Goal: Task Accomplishment & Management: Manage account settings

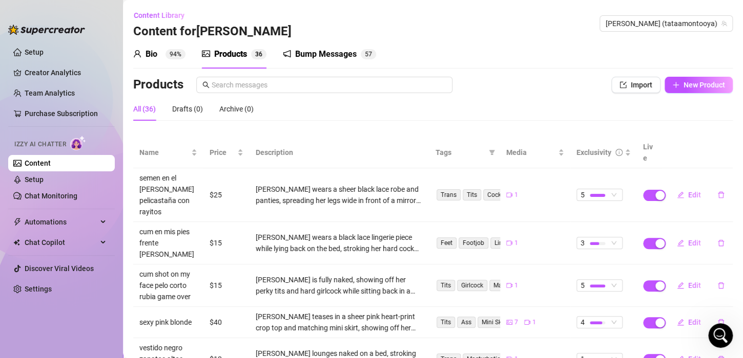
scroll to position [2, 0]
click at [53, 95] on link "Team Analytics" at bounding box center [50, 93] width 50 height 8
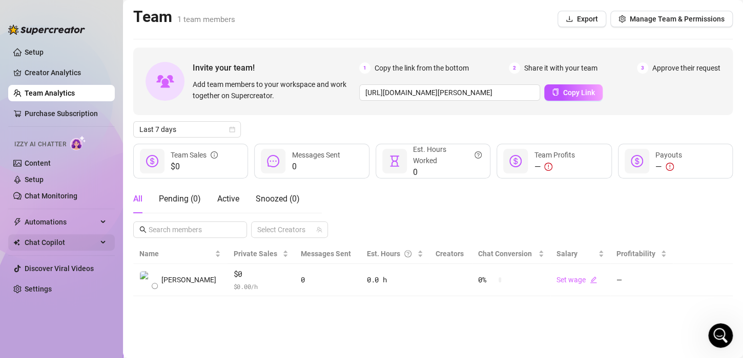
drag, startPoint x: 56, startPoint y: 217, endPoint x: 89, endPoint y: 237, distance: 39.1
click at [56, 217] on span "Automations" at bounding box center [61, 222] width 73 height 16
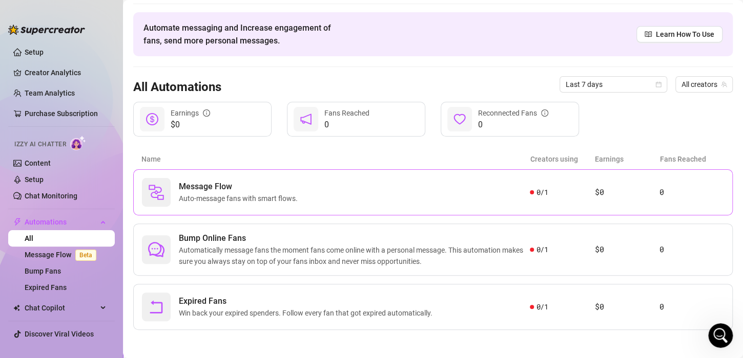
scroll to position [32, 0]
click at [304, 196] on div "Message Flow Auto-message fans with smart flows." at bounding box center [336, 191] width 388 height 29
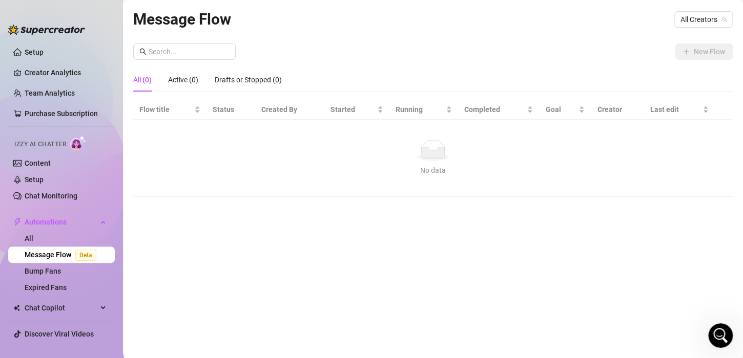
click at [85, 258] on span "Beta" at bounding box center [85, 255] width 21 height 11
click at [61, 269] on link "Bump Fans" at bounding box center [43, 271] width 36 height 8
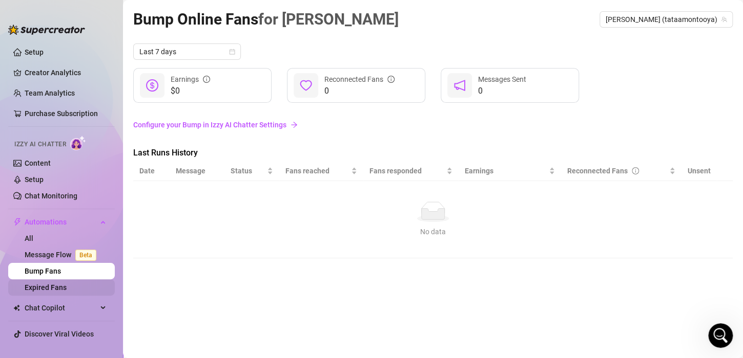
click at [67, 289] on link "Expired Fans" at bounding box center [46, 288] width 42 height 8
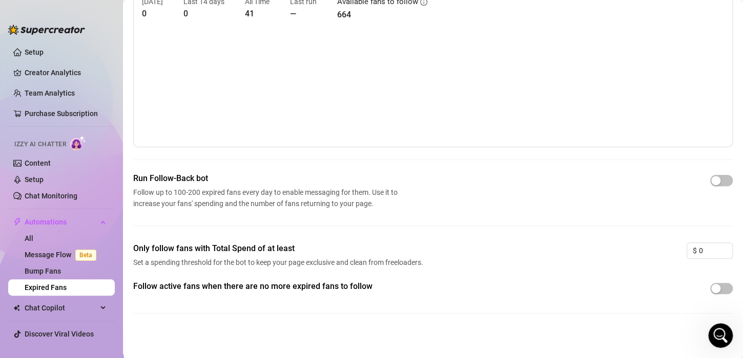
scroll to position [58, 0]
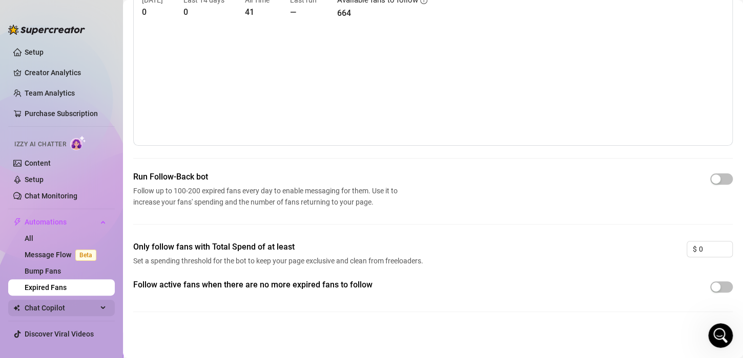
click at [49, 313] on span "Chat Copilot" at bounding box center [61, 308] width 73 height 16
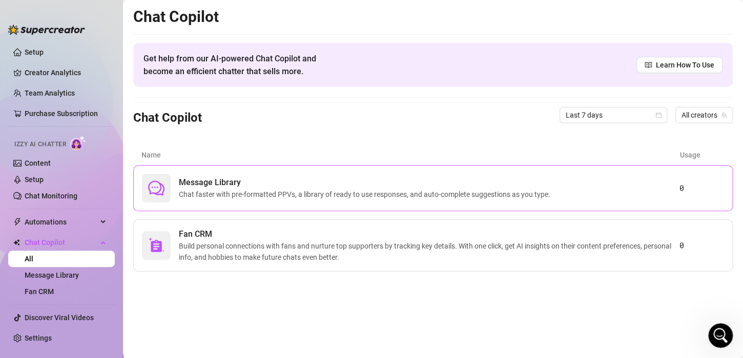
click at [256, 175] on div "Message Library Chat faster with pre-formatted PPVs, a library of ready to use …" at bounding box center [410, 188] width 537 height 29
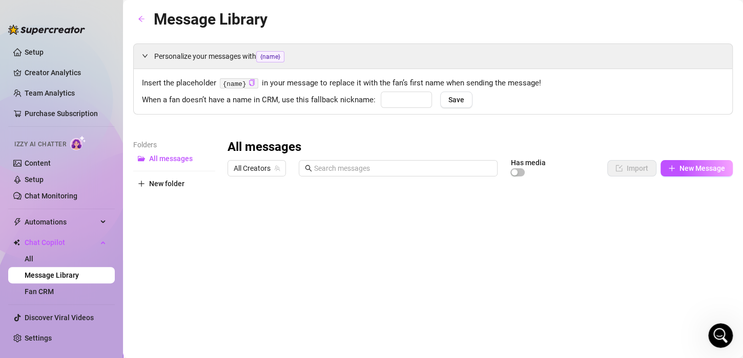
type input "babe"
click at [60, 73] on link "Creator Analytics" at bounding box center [66, 73] width 82 height 16
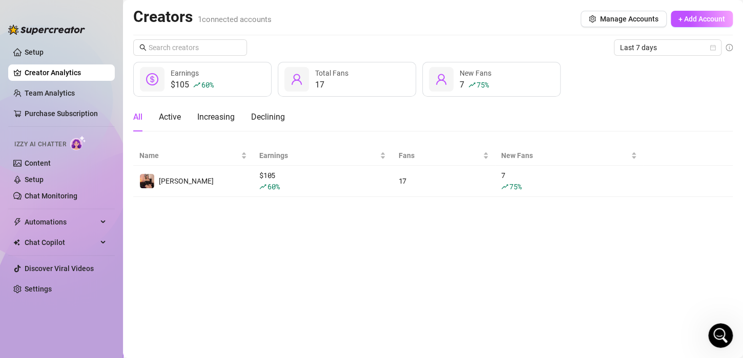
click at [199, 81] on icon "rise" at bounding box center [196, 84] width 7 height 7
click at [326, 75] on span "Total Fans" at bounding box center [331, 73] width 33 height 8
click at [426, 82] on div "7 75 % New Fans" at bounding box center [491, 79] width 138 height 35
click at [473, 75] on span "New Fans" at bounding box center [475, 73] width 32 height 8
click at [488, 75] on span "New Fans" at bounding box center [475, 73] width 32 height 8
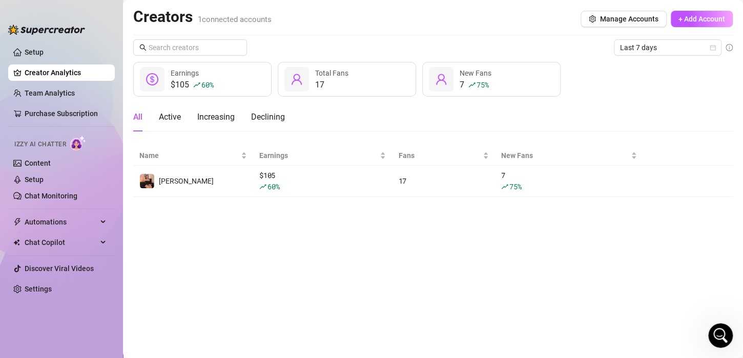
click at [357, 85] on div "17 Total Fans" at bounding box center [347, 79] width 138 height 35
click at [44, 56] on link "Setup" at bounding box center [34, 52] width 19 height 8
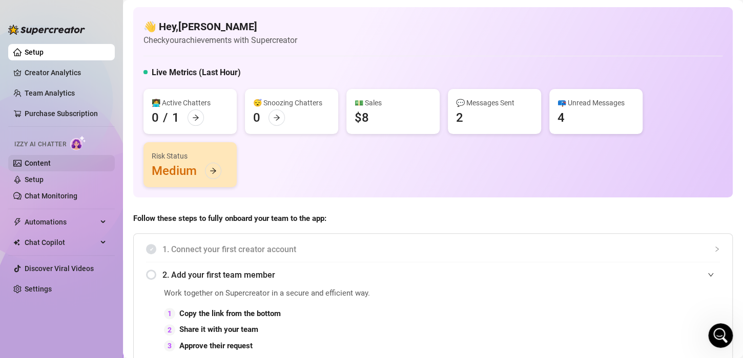
click at [51, 159] on link "Content" at bounding box center [38, 163] width 26 height 8
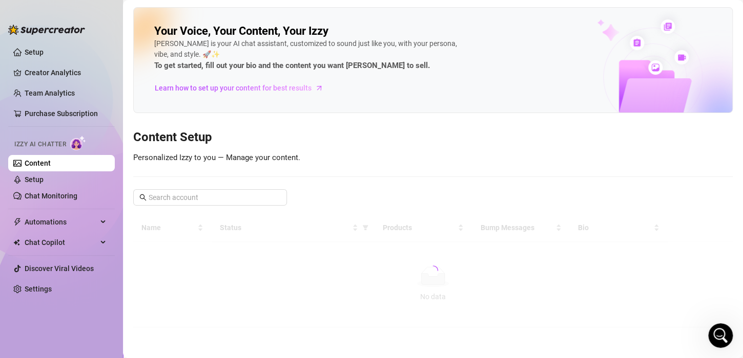
scroll to position [1039, 0]
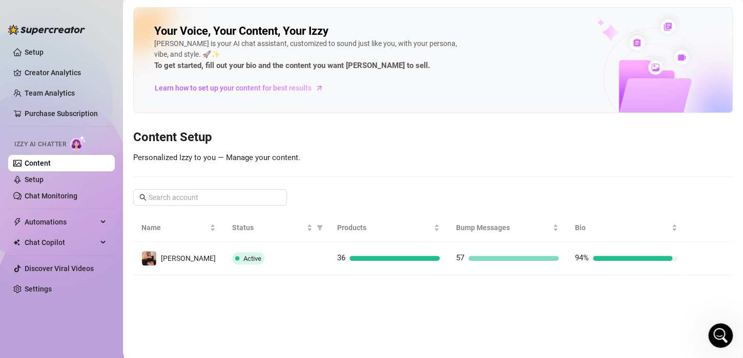
click at [260, 257] on div "Active" at bounding box center [276, 258] width 89 height 12
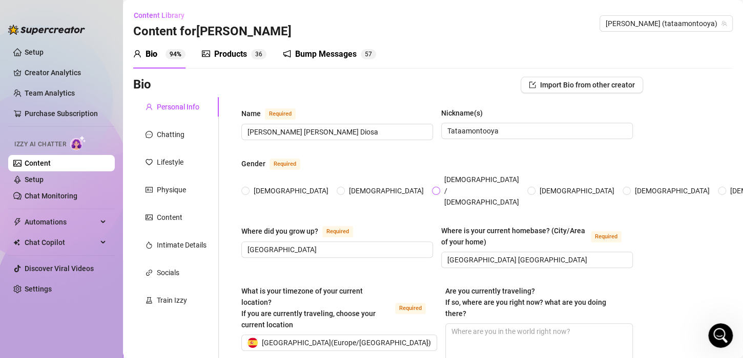
radio input "true"
click at [246, 59] on div "Products" at bounding box center [230, 54] width 33 height 12
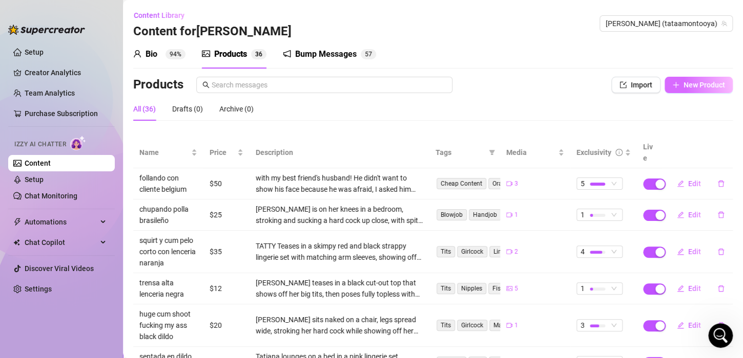
click at [673, 88] on button "New Product" at bounding box center [698, 85] width 68 height 16
type textarea "Type your message here..."
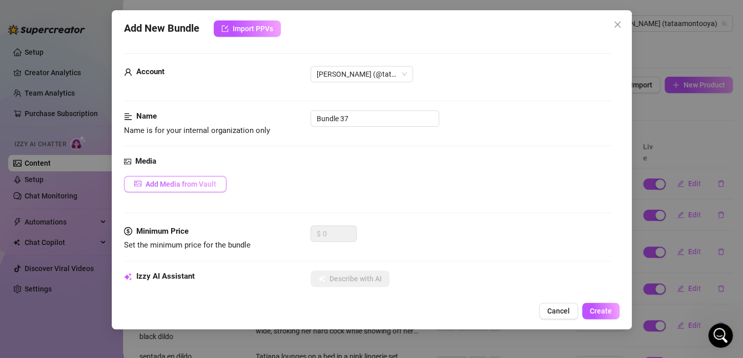
click at [188, 187] on button "Add Media from Vault" at bounding box center [175, 184] width 102 height 16
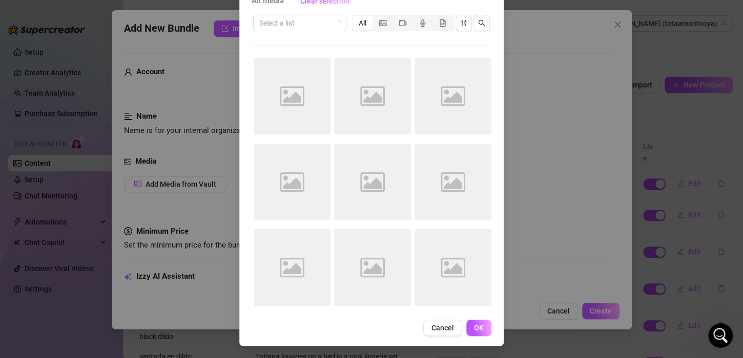
scroll to position [69, 0]
click at [376, 28] on div "segmented control" at bounding box center [382, 22] width 20 height 14
click at [375, 17] on input "segmented control" at bounding box center [375, 17] width 0 height 0
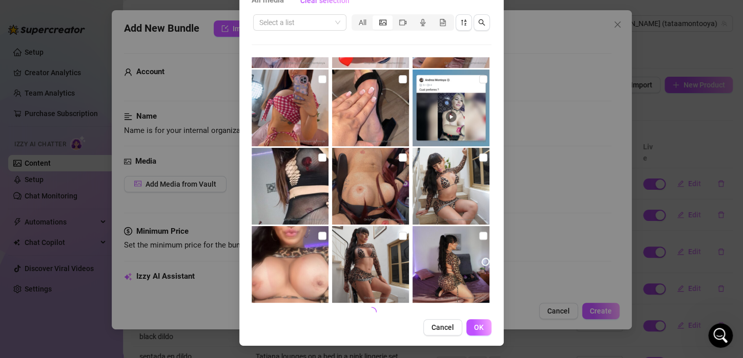
scroll to position [4147, 0]
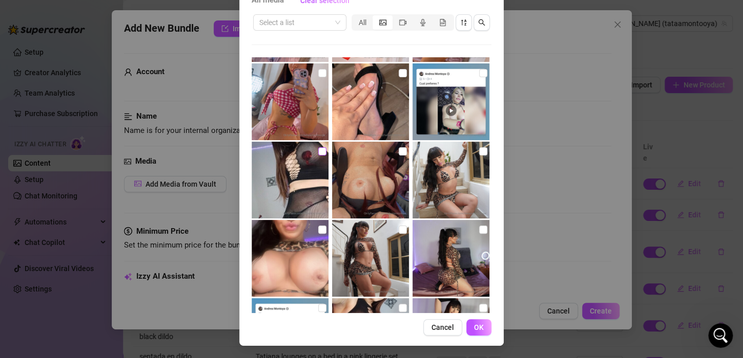
click at [318, 149] on input "checkbox" at bounding box center [322, 151] width 8 height 8
checkbox input "true"
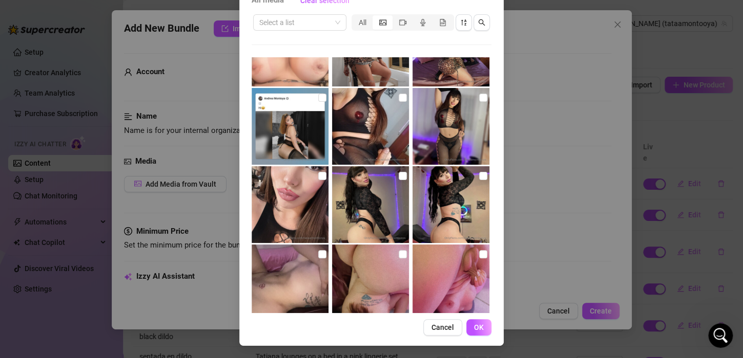
scroll to position [4325, 0]
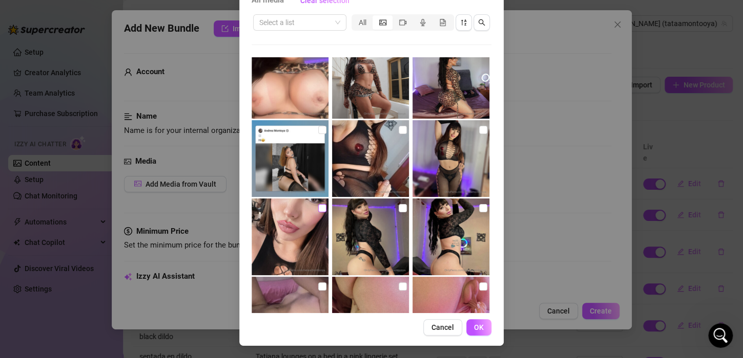
click at [318, 206] on input "checkbox" at bounding box center [322, 208] width 8 height 8
checkbox input "true"
click at [398, 126] on input "checkbox" at bounding box center [402, 130] width 8 height 8
checkbox input "true"
click at [479, 128] on input "checkbox" at bounding box center [483, 130] width 8 height 8
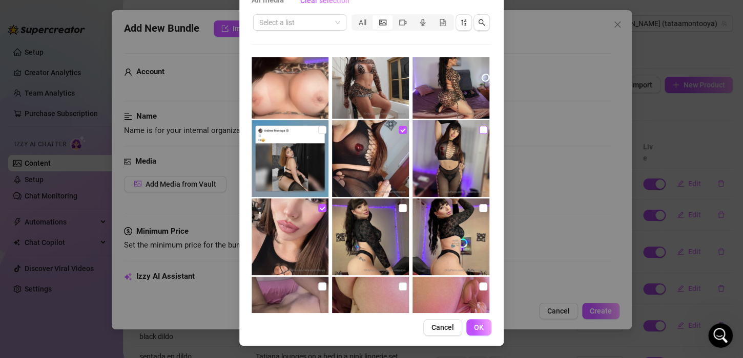
checkbox input "true"
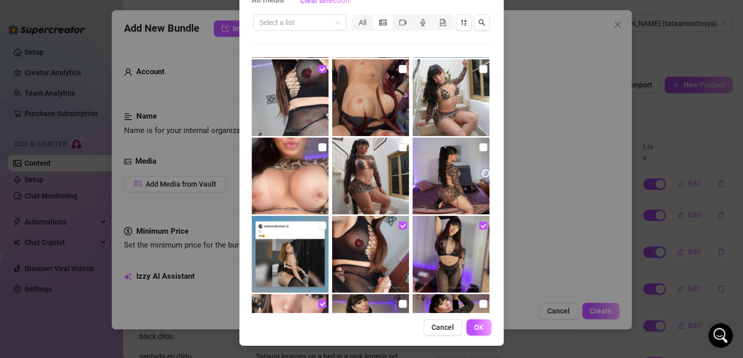
scroll to position [4171, 0]
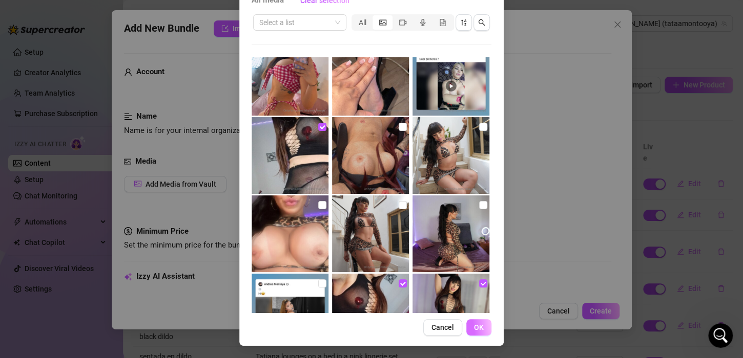
click at [475, 327] on span "OK" at bounding box center [479, 328] width 10 height 8
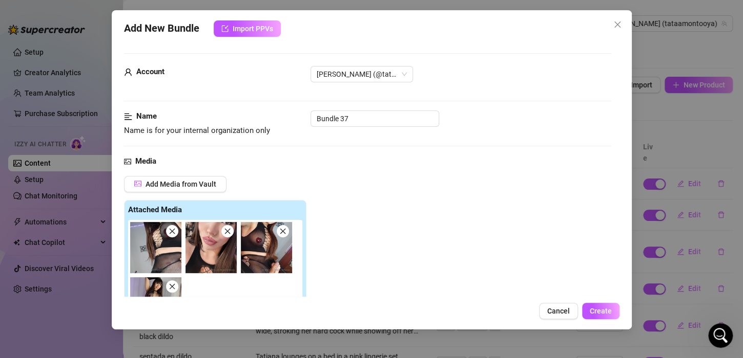
scroll to position [0, 0]
click at [360, 118] on input "Bundle 37" at bounding box center [374, 119] width 129 height 16
drag, startPoint x: 353, startPoint y: 121, endPoint x: 278, endPoint y: 112, distance: 75.8
click at [278, 112] on div "Name Name is for your internal organization only Bundle 37" at bounding box center [367, 124] width 487 height 26
type input "s"
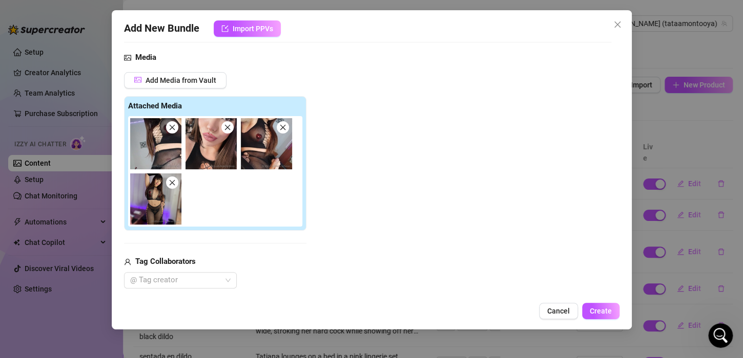
scroll to position [102, 0]
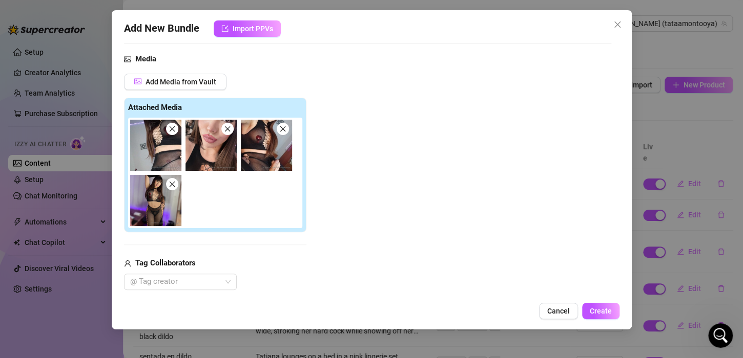
type input "lenceria faborita negra capul natural"
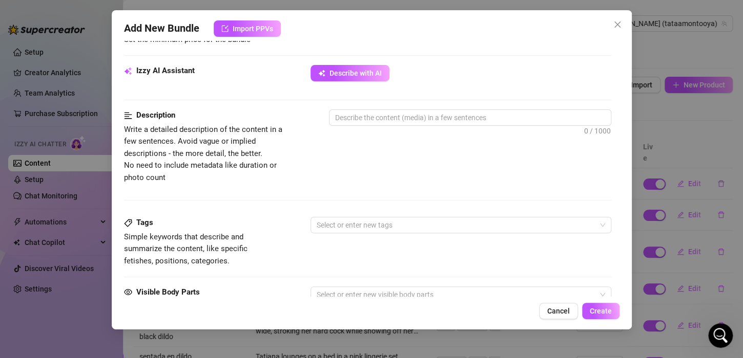
scroll to position [410, 0]
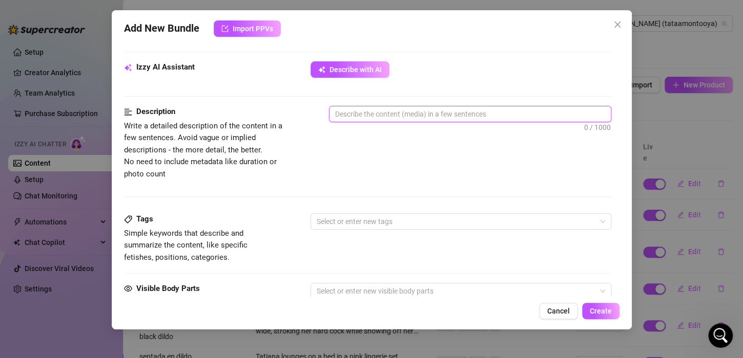
click at [373, 115] on textarea at bounding box center [469, 114] width 281 height 15
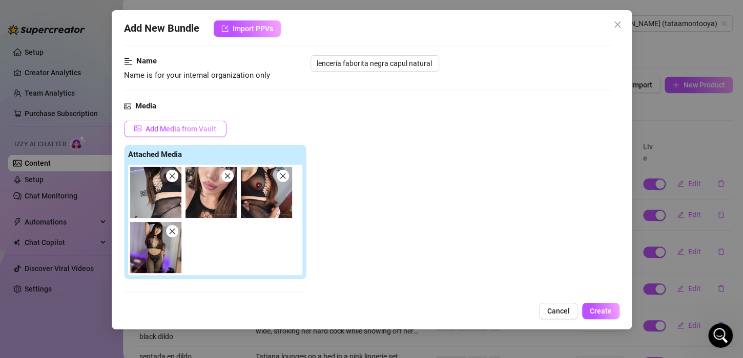
scroll to position [51, 0]
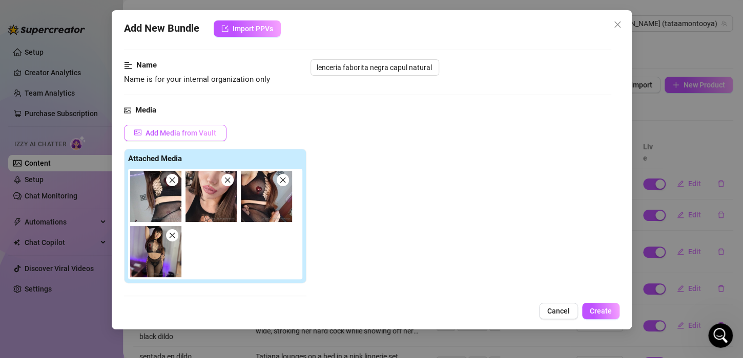
click at [178, 128] on button "Add Media from Vault" at bounding box center [175, 133] width 102 height 16
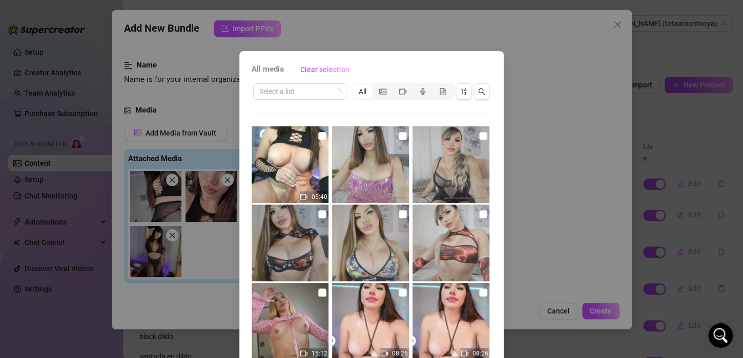
click at [299, 158] on img at bounding box center [289, 164] width 77 height 77
checkbox input "true"
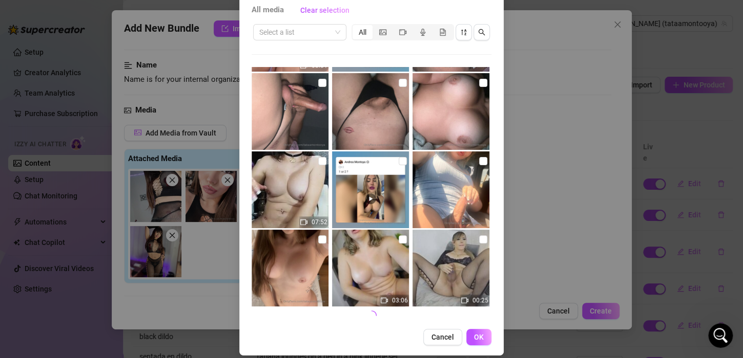
scroll to position [69, 0]
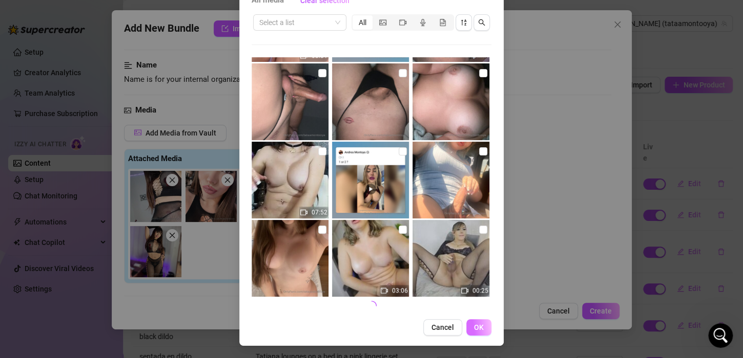
click at [474, 324] on span "OK" at bounding box center [479, 328] width 10 height 8
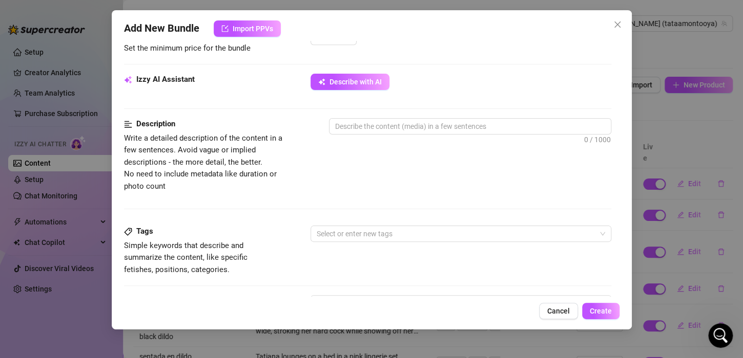
scroll to position [410, 0]
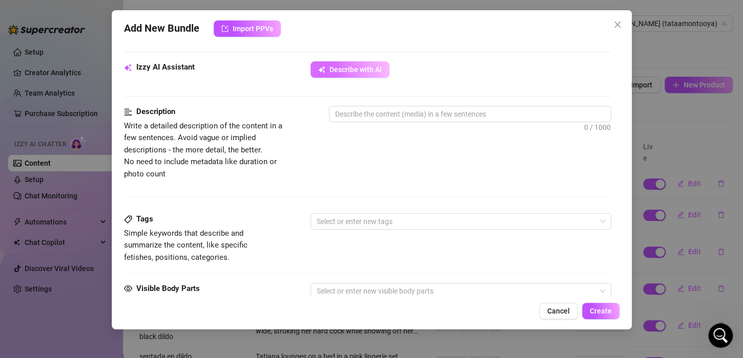
click at [352, 73] on button "Describe with AI" at bounding box center [349, 69] width 79 height 16
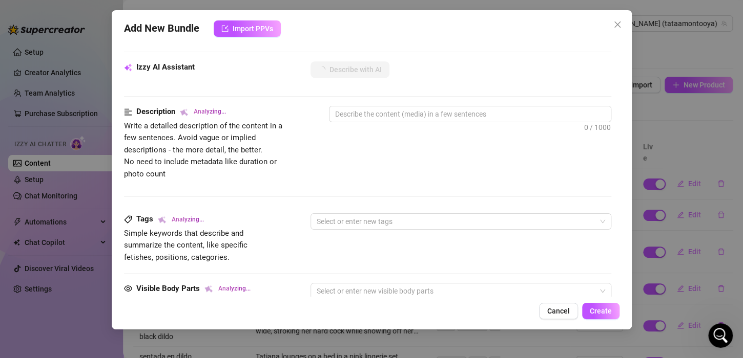
scroll to position [307, 0]
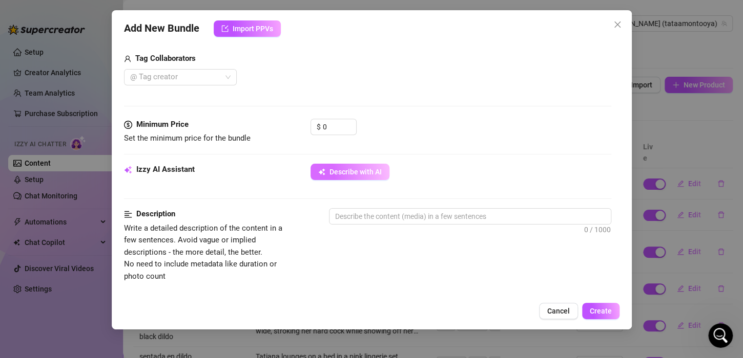
click at [342, 172] on span "Describe with AI" at bounding box center [355, 172] width 52 height 8
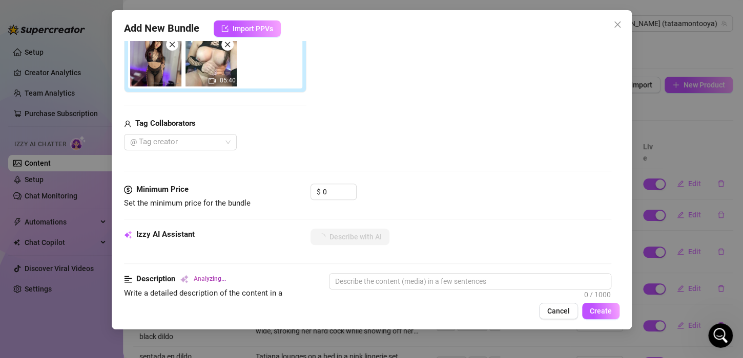
scroll to position [256, 0]
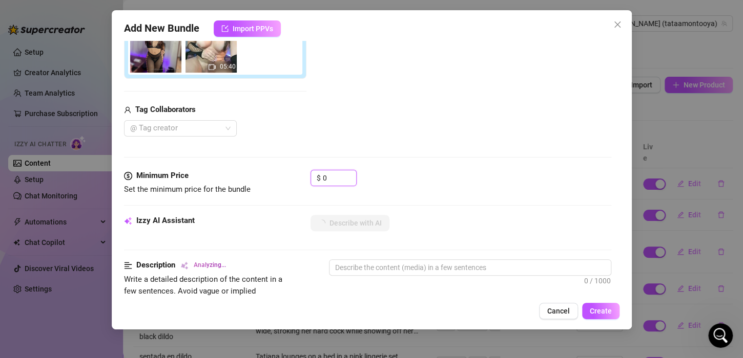
drag, startPoint x: 335, startPoint y: 183, endPoint x: 279, endPoint y: 179, distance: 57.0
click at [279, 179] on div "Minimum Price Set the minimum price for the bundle $ 0" at bounding box center [367, 183] width 487 height 26
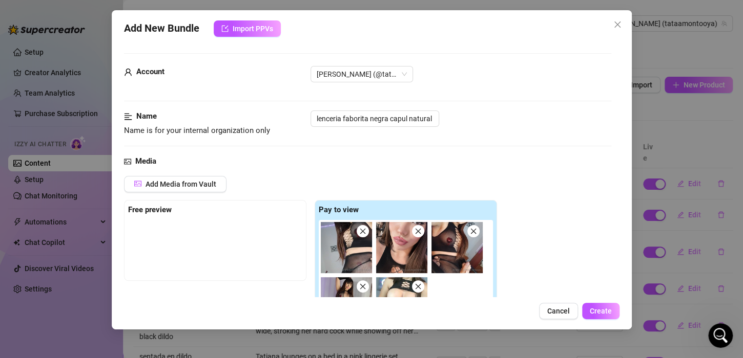
scroll to position [0, 0]
type input "50"
click at [351, 118] on input "lenceria faborita negra capul natural" at bounding box center [374, 119] width 129 height 16
type input "lenceria favorita negra capul natural"
type textarea "[PERSON_NAME]"
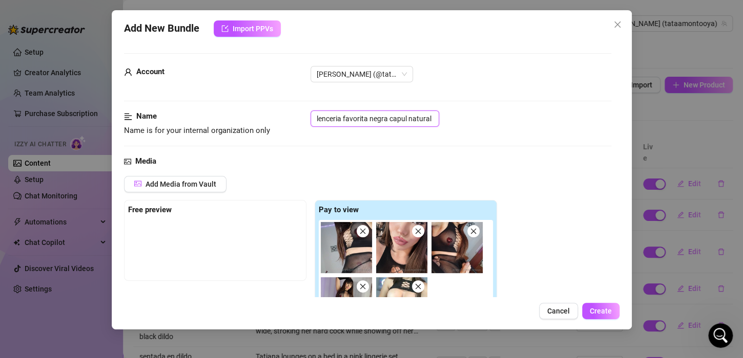
type textarea "[PERSON_NAME]"
type textarea "[PERSON_NAME] teases in"
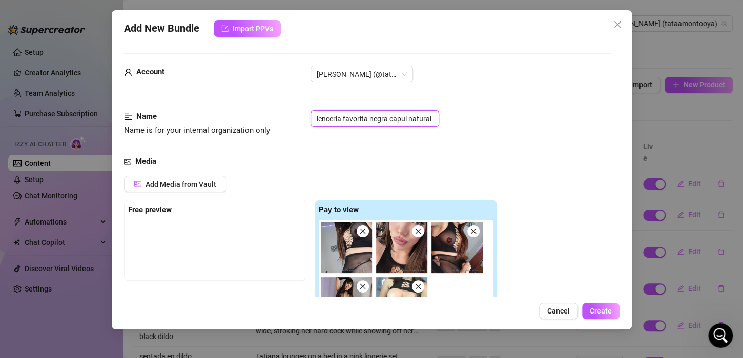
type textarea "[PERSON_NAME] teases in a"
type textarea "[PERSON_NAME] teases in a black"
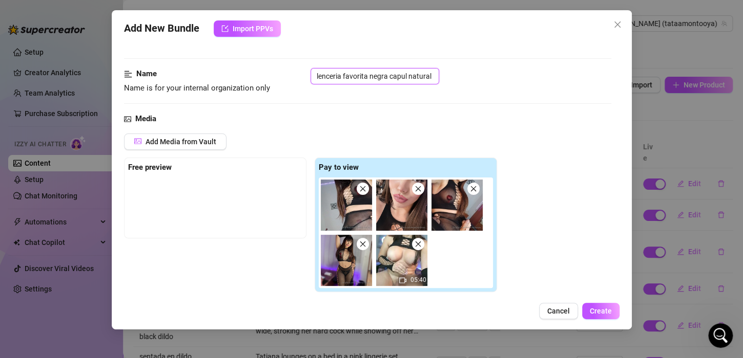
type textarea "[PERSON_NAME] teases in a black fishnet"
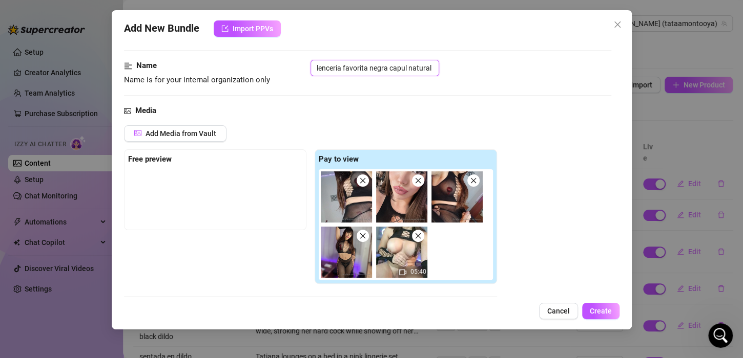
type textarea "[PERSON_NAME] teases in a black fishnet bodysuit"
type textarea "[PERSON_NAME] teases in a black fishnet bodysuit with"
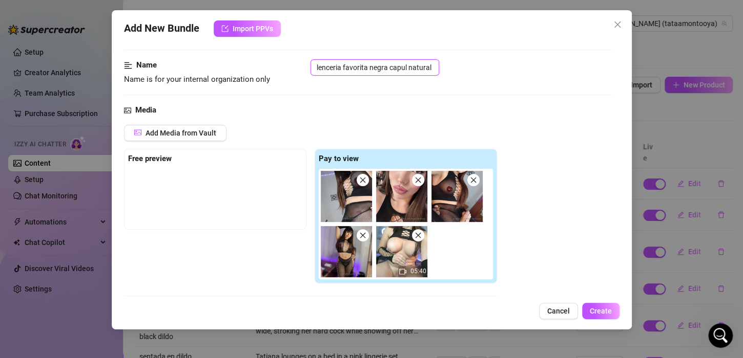
type textarea "[PERSON_NAME] teases in a black fishnet bodysuit with large"
type textarea "[PERSON_NAME] teases in a black fishnet bodysuit with large cutouts,"
type textarea "[PERSON_NAME] teases in a black fishnet bodysuit with large cutouts, showing"
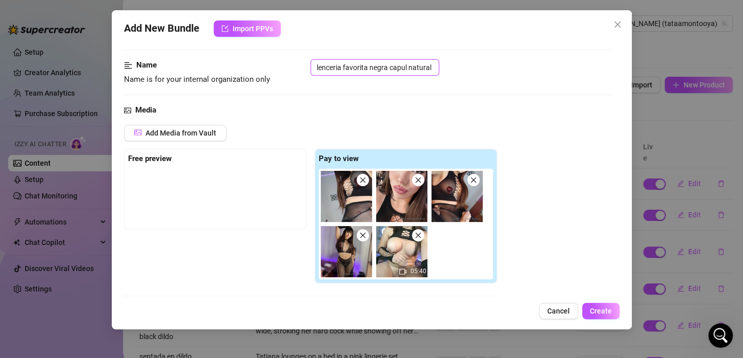
type textarea "[PERSON_NAME] teases in a black fishnet bodysuit with large cutouts, showing"
type textarea "[PERSON_NAME] teases in a black fishnet bodysuit with large cutouts, showing off"
type textarea "[PERSON_NAME] teases in a black fishnet bodysuit with large cutouts, showing of…"
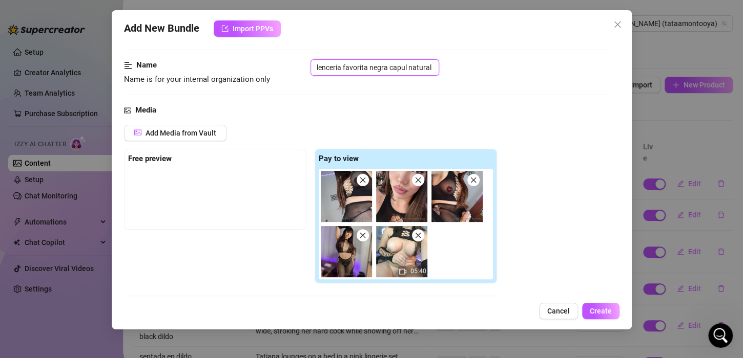
type textarea "[PERSON_NAME] teases in a black fishnet bodysuit with large cutouts, showing of…"
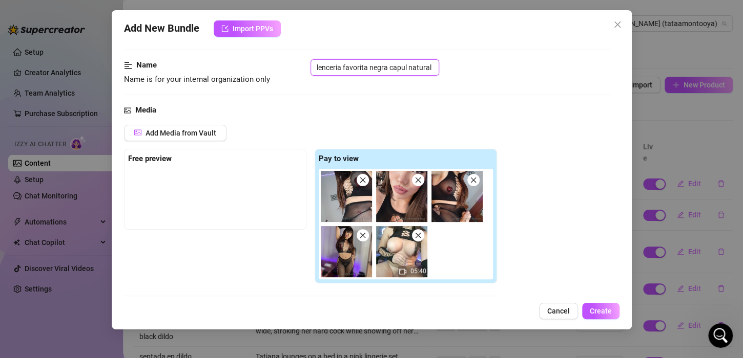
type textarea "[PERSON_NAME] teases in a black fishnet bodysuit with large cutouts, showing of…"
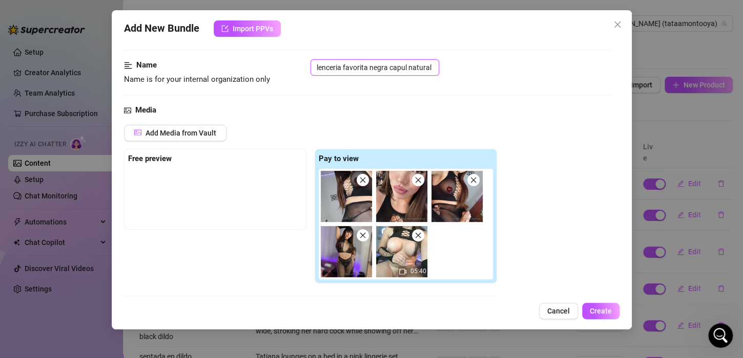
type textarea "[PERSON_NAME] teases in a black fishnet bodysuit with large cutouts, showing of…"
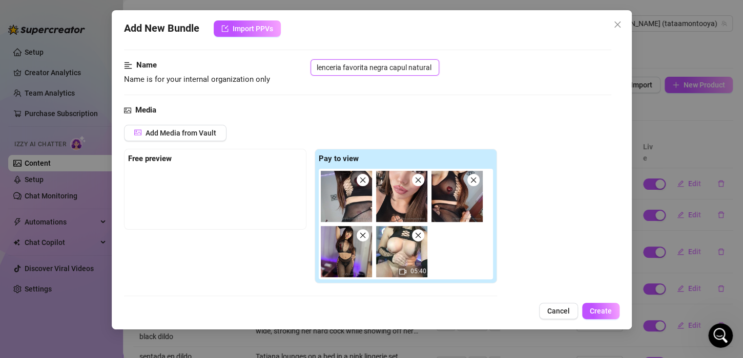
type textarea "[PERSON_NAME] teases in a black fishnet bodysuit with large cutouts, showing of…"
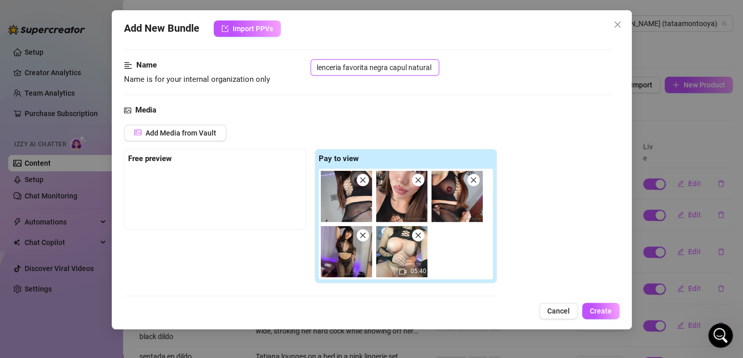
type textarea "[PERSON_NAME] teases in a black fishnet bodysuit with large cutouts, showing of…"
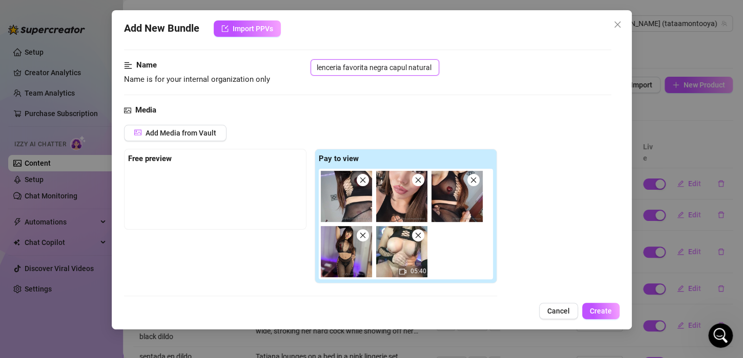
type textarea "[PERSON_NAME] teases in a black fishnet bodysuit with large cutouts, showing of…"
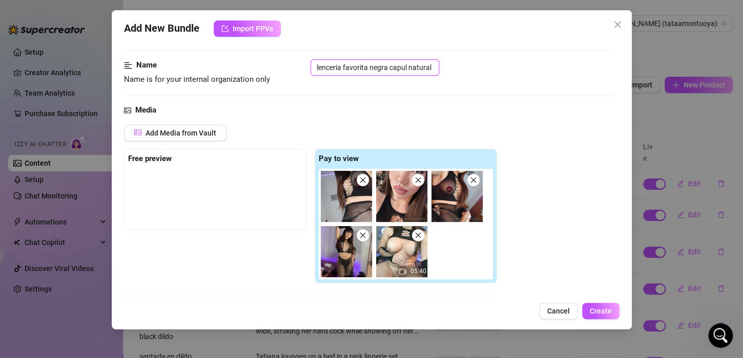
type textarea "[PERSON_NAME] teases in a black fishnet bodysuit with large cutouts, showing of…"
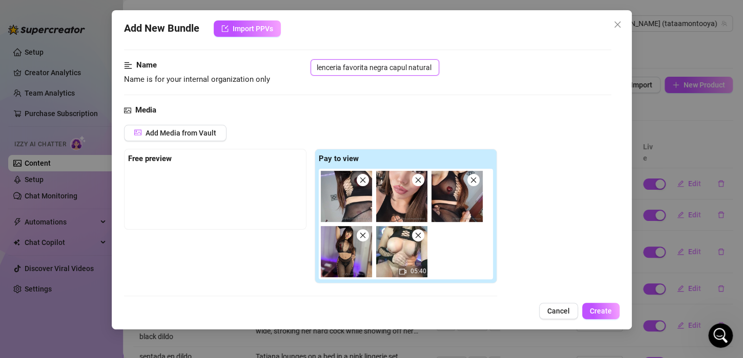
type textarea "[PERSON_NAME] teases in a black fishnet bodysuit with large cutouts, showing of…"
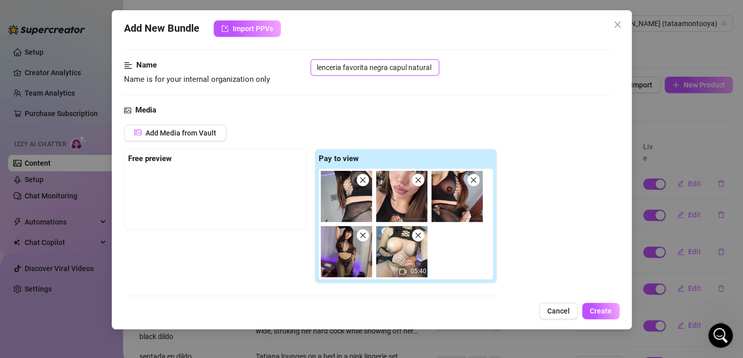
type textarea "[PERSON_NAME] teases in a black fishnet bodysuit with large cutouts, showing of…"
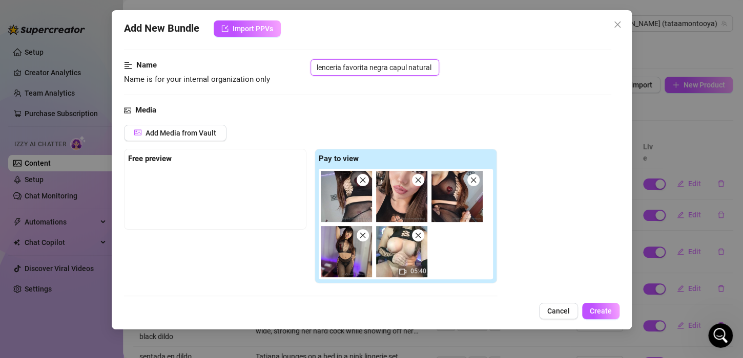
type textarea "[PERSON_NAME] teases in a black fishnet bodysuit with large cutouts, showing of…"
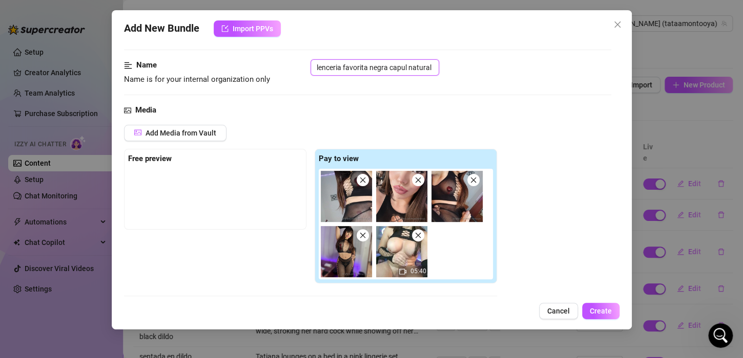
type textarea "[PERSON_NAME] teases in a black fishnet bodysuit with large cutouts, showing of…"
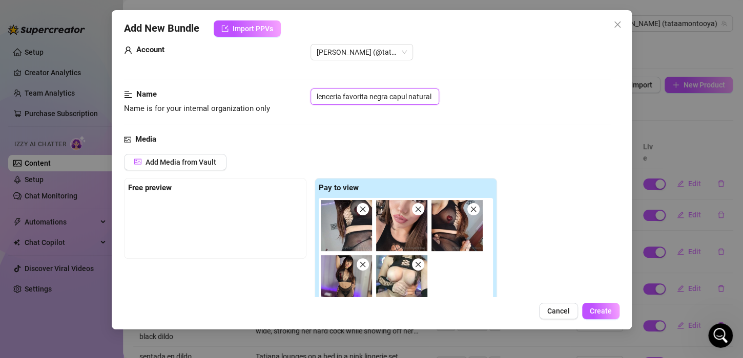
type textarea "[PERSON_NAME] teases in a black fishnet bodysuit with large cutouts, showing of…"
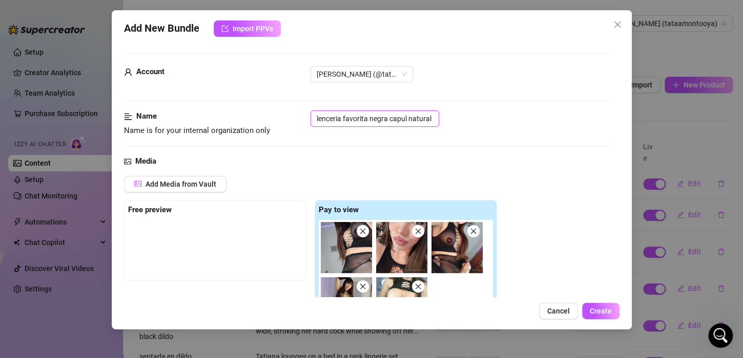
type textarea "[PERSON_NAME] teases in a black fishnet bodysuit with large cutouts, showing of…"
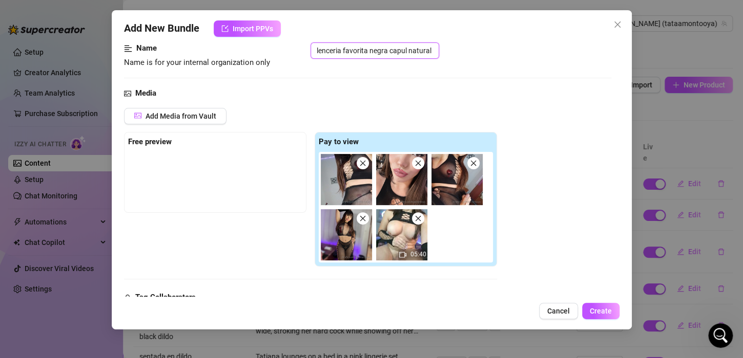
type textarea "[PERSON_NAME] teases in a black fishnet bodysuit with large cutouts, showing of…"
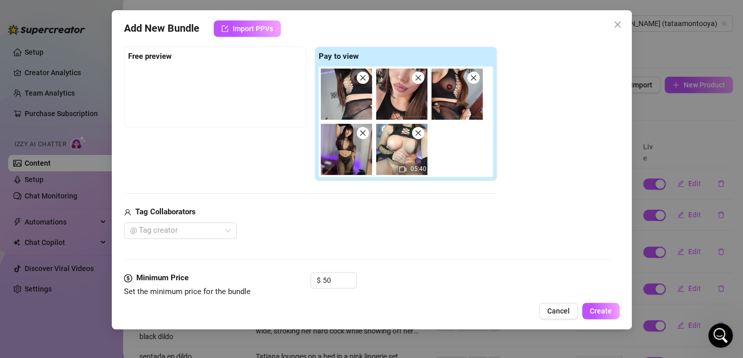
type textarea "[PERSON_NAME] teases in a black fishnet bodysuit with large cutouts, showing of…"
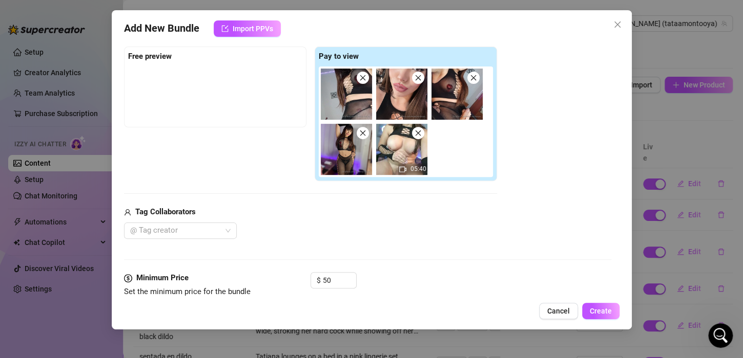
type textarea "[PERSON_NAME] teases in a black fishnet bodysuit with large cutouts, showing of…"
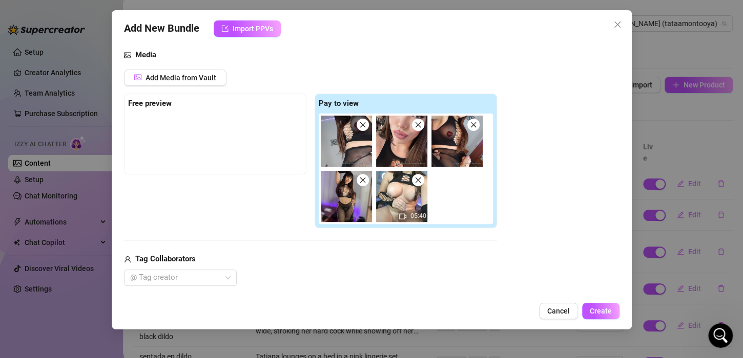
type textarea "[PERSON_NAME] teases in a black fishnet bodysuit with large cutouts, showing of…"
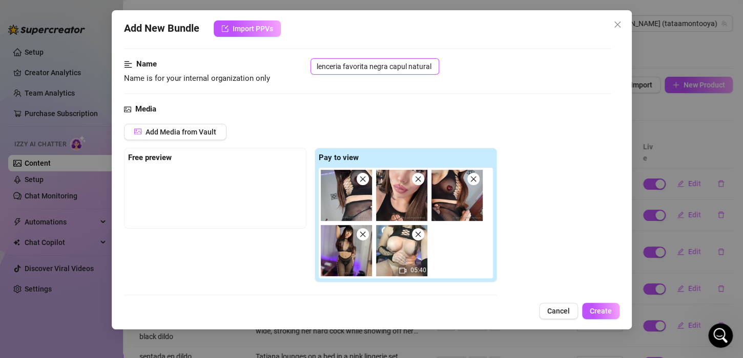
type textarea "[PERSON_NAME] teases in a black fishnet bodysuit with large cutouts, showing of…"
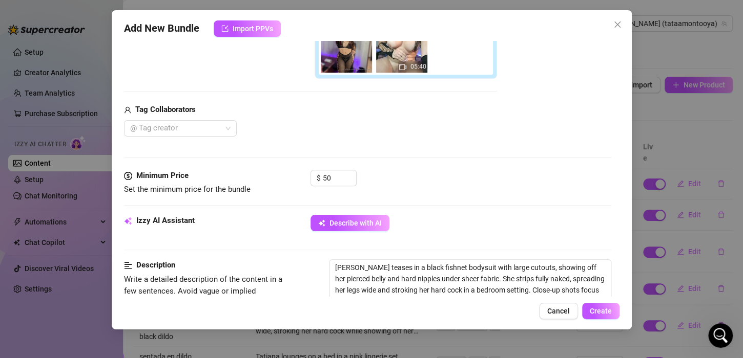
scroll to position [410, 0]
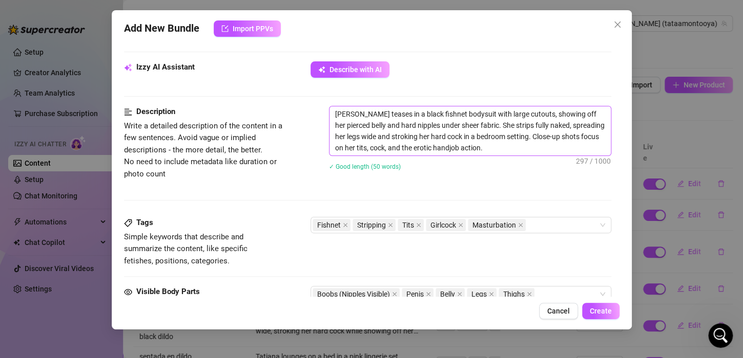
type input "lenceria favorita negra capul natural"
click at [401, 137] on textarea "[PERSON_NAME] teases in a black fishnet bodysuit with large cutouts, showing of…" at bounding box center [469, 131] width 281 height 49
click at [512, 151] on textarea "[PERSON_NAME] teases in a black fishnet bodysuit with large cutouts, showing of…" at bounding box center [469, 131] width 281 height 49
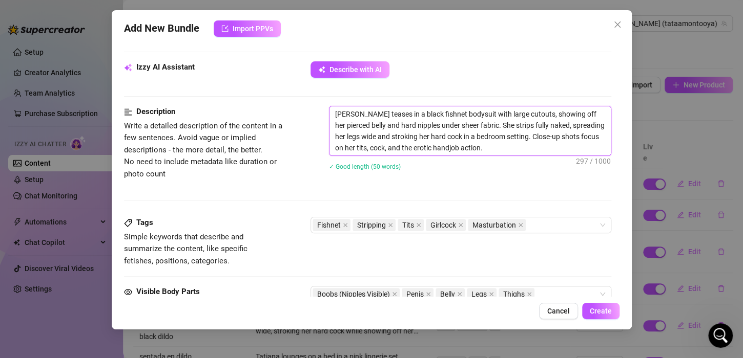
type textarea "[PERSON_NAME] teases in a black fishnet bodysuit with large cutouts, showing of…"
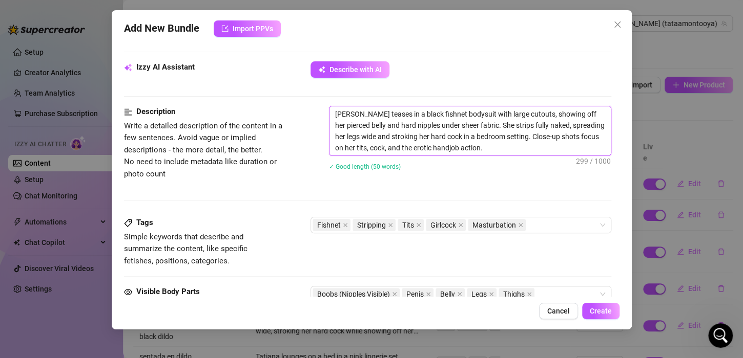
type textarea "[PERSON_NAME] teases in a black fishnet bodysuit with large cutouts, showing of…"
paste textarea "In this sett I feel very beautiful in beautiful lingerie and very sexy, I do my…"
type textarea "[PERSON_NAME] teases in a black fishnet bodysuit with large cutouts, showing of…"
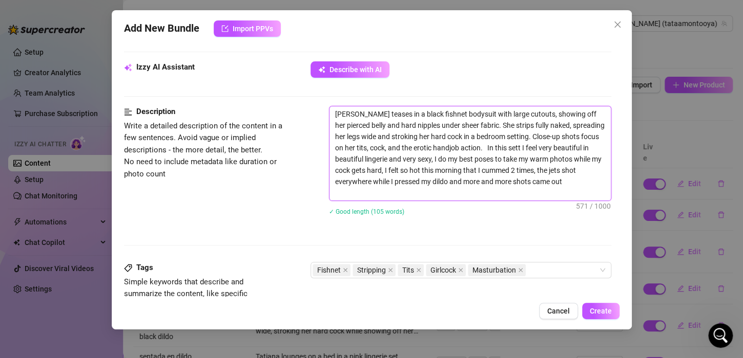
scroll to position [358, 0]
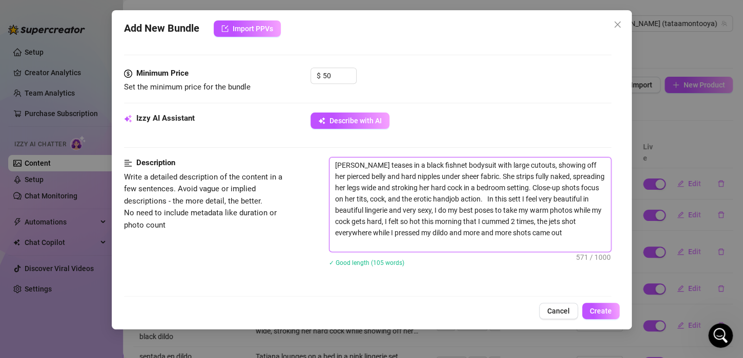
drag, startPoint x: 505, startPoint y: 202, endPoint x: 327, endPoint y: 149, distance: 186.5
click at [325, 149] on form "Account [PERSON_NAME] (@tataamontooya) Name Name is for your internal organizat…" at bounding box center [367, 183] width 487 height 977
type textarea "In this sett I feel very beautiful in beautiful lingerie and very sexy, I do my…"
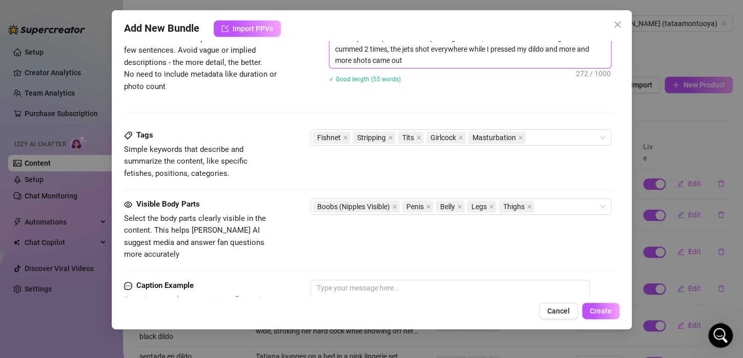
scroll to position [512, 0]
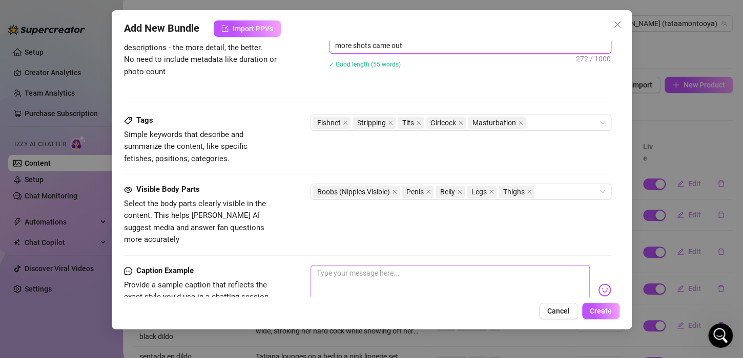
type textarea "In this sett I feel very beautiful in beautiful lingerie and very sexy, I do my…"
paste textarea "[PERSON_NAME] teases in a black fishnet bodysuit with large cutouts, showing of…"
type textarea "[PERSON_NAME] teases in a black fishnet bodysuit with large cutouts, showing of…"
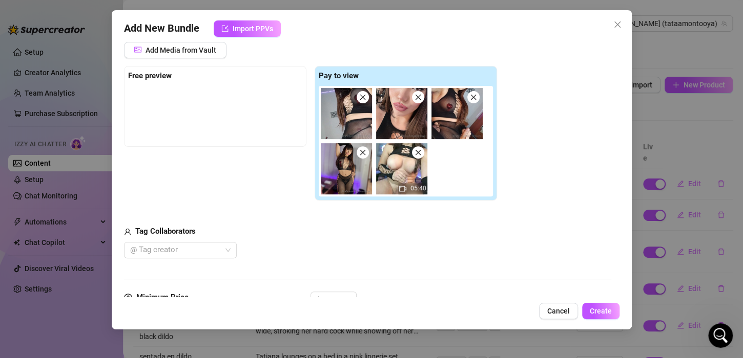
scroll to position [51, 0]
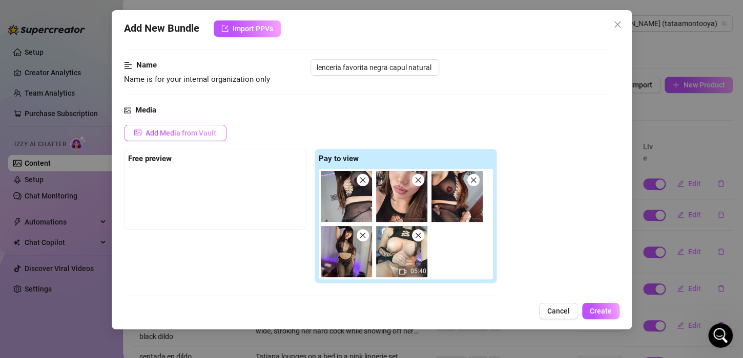
type textarea "[PERSON_NAME] teases in a black fishnet bodysuit with large cutouts, showing of…"
click at [168, 132] on span "Add Media from Vault" at bounding box center [180, 133] width 71 height 8
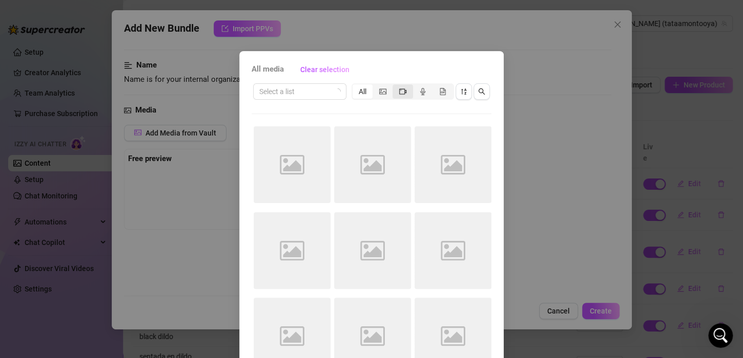
click at [393, 92] on div "segmented control" at bounding box center [402, 92] width 20 height 14
click at [395, 86] on input "segmented control" at bounding box center [395, 86] width 0 height 0
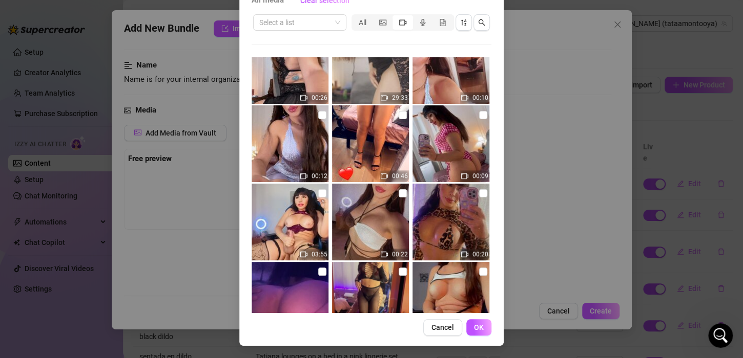
scroll to position [2266, 0]
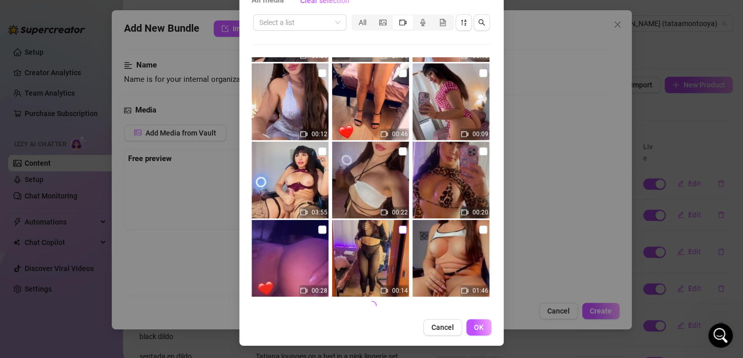
click at [398, 229] on input "checkbox" at bounding box center [402, 230] width 8 height 8
checkbox input "true"
click at [480, 323] on button "OK" at bounding box center [478, 328] width 25 height 16
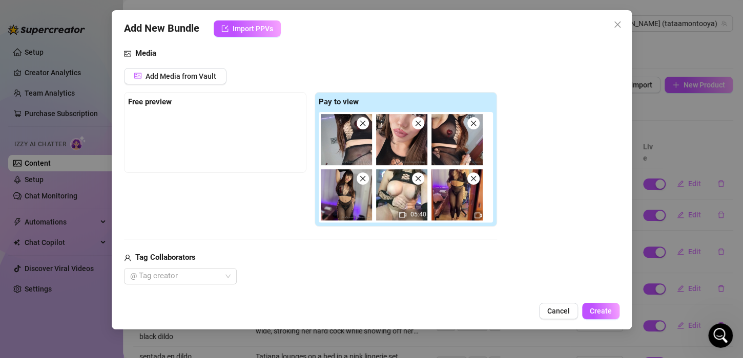
scroll to position [102, 0]
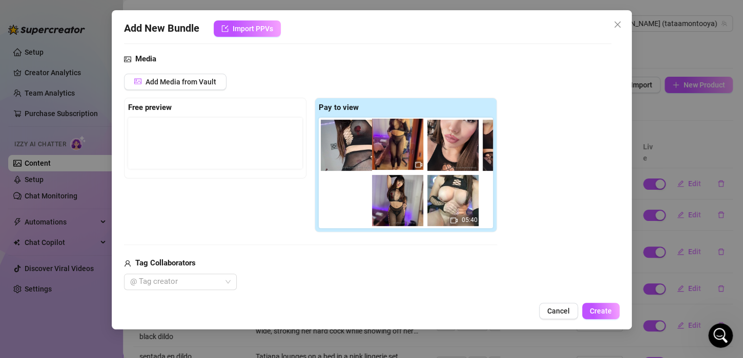
drag, startPoint x: 453, startPoint y: 202, endPoint x: 391, endPoint y: 146, distance: 83.0
click at [391, 146] on div "05:40" at bounding box center [408, 173] width 178 height 111
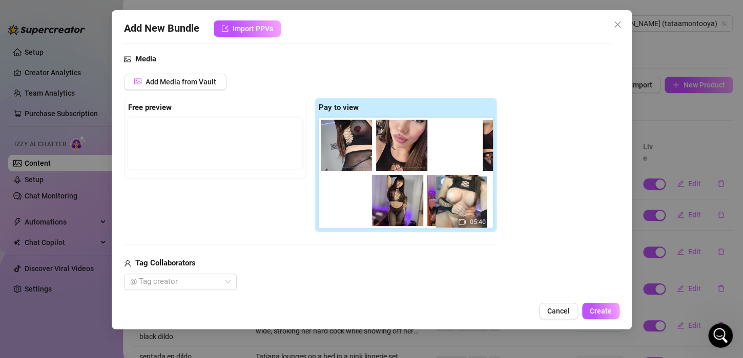
drag, startPoint x: 408, startPoint y: 198, endPoint x: 471, endPoint y: 196, distance: 63.0
click at [471, 196] on div "05:40" at bounding box center [408, 173] width 178 height 111
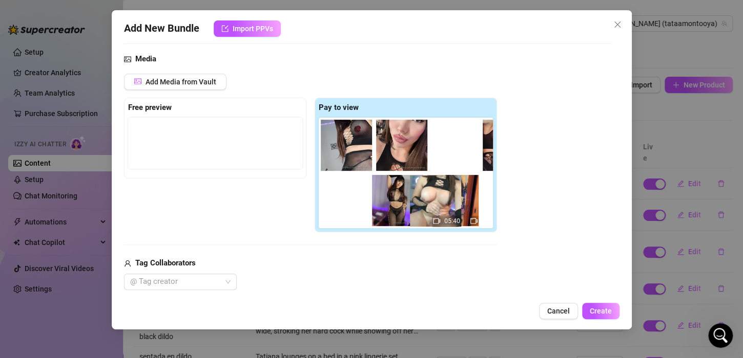
drag, startPoint x: 399, startPoint y: 200, endPoint x: 456, endPoint y: 202, distance: 56.4
click at [456, 202] on div "05:40" at bounding box center [408, 173] width 178 height 111
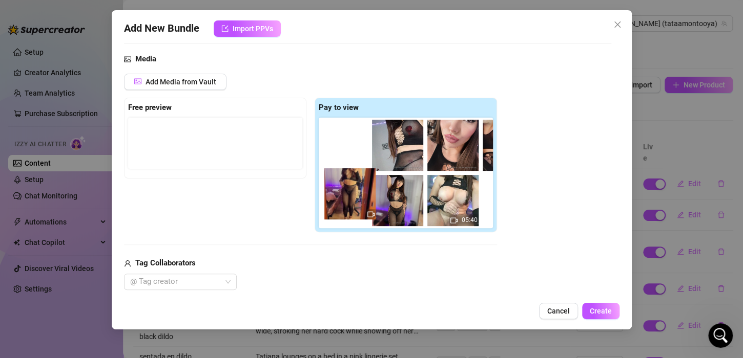
drag, startPoint x: 434, startPoint y: 206, endPoint x: 342, endPoint y: 200, distance: 92.4
click at [342, 200] on div "05:40" at bounding box center [408, 173] width 178 height 111
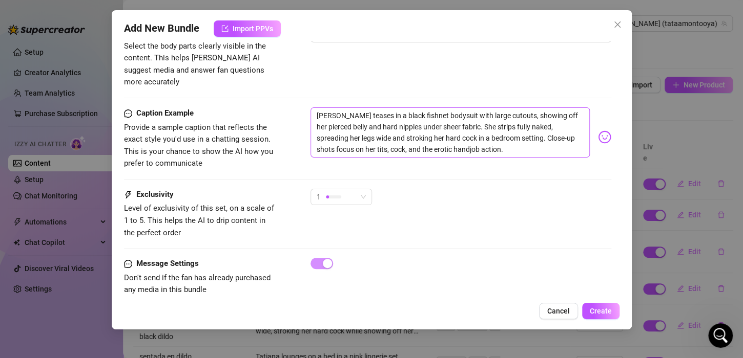
scroll to position [623, 0]
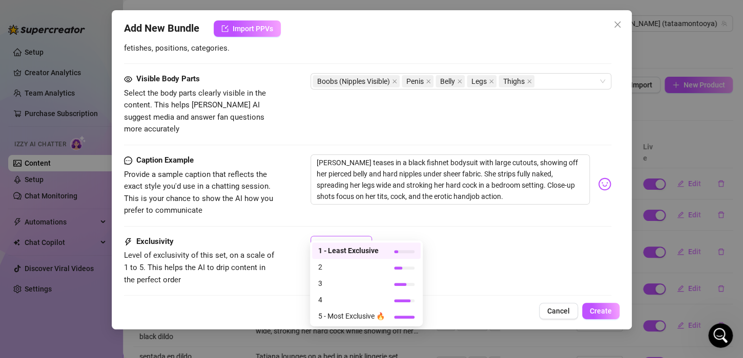
click at [348, 237] on div "1" at bounding box center [336, 244] width 40 height 15
click at [343, 312] on span "5 - Most Exclusive 🔥" at bounding box center [351, 316] width 67 height 11
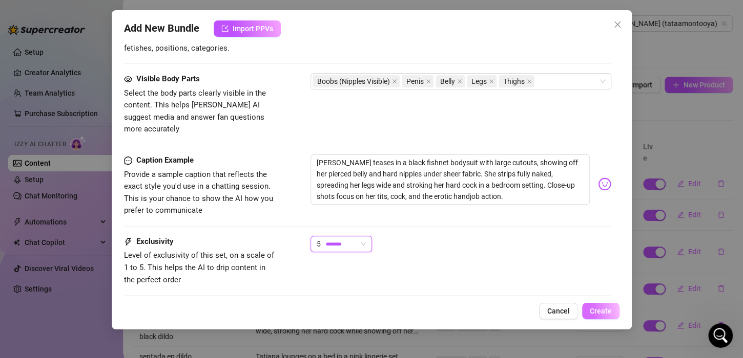
click at [593, 319] on div "Add New Bundle Import PPVs Account [PERSON_NAME] (@tataamontooya) Name Name is …" at bounding box center [372, 170] width 520 height 320
click at [592, 315] on span "Create" at bounding box center [600, 311] width 22 height 8
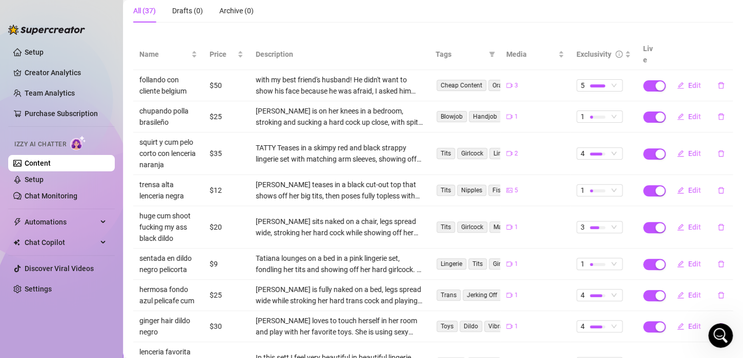
scroll to position [102, 0]
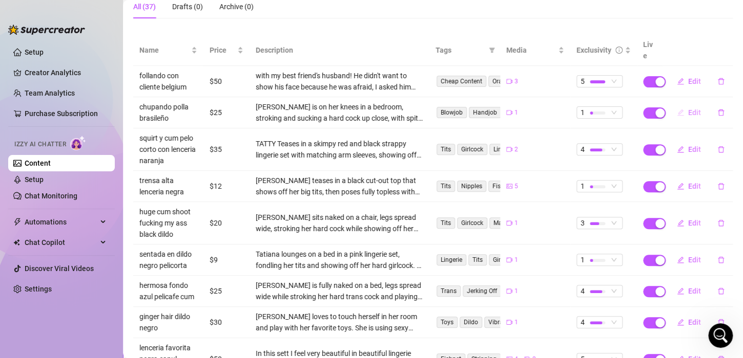
click at [690, 109] on span "Edit" at bounding box center [694, 113] width 13 height 8
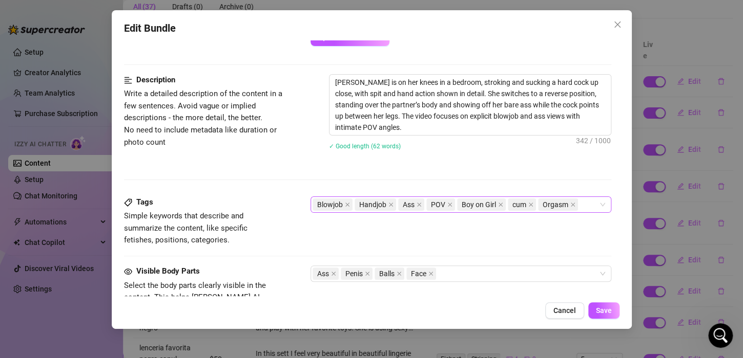
scroll to position [410, 0]
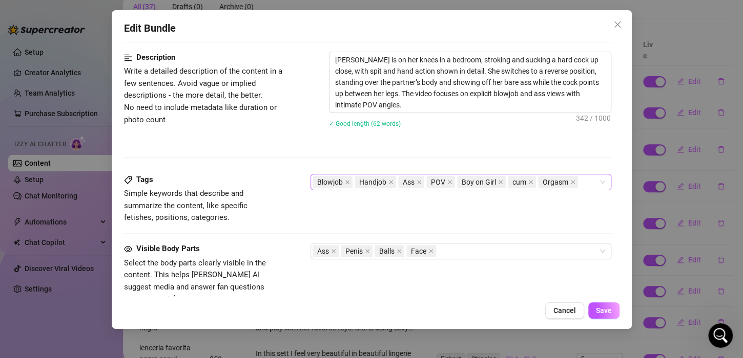
click at [585, 184] on div "Blowjob Handjob Ass POV Boy on Girl cum Orgasm" at bounding box center [455, 182] width 286 height 14
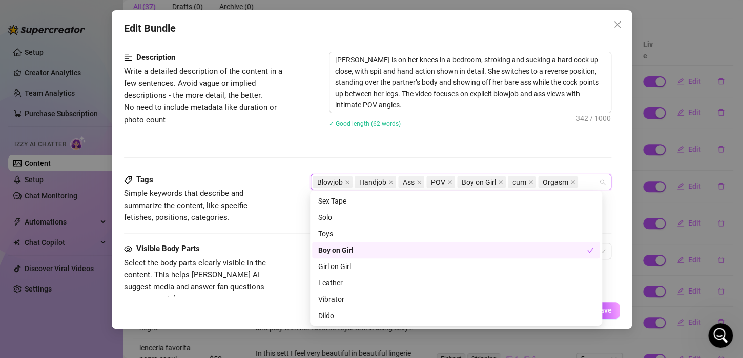
click at [342, 251] on div "Boy on Girl" at bounding box center [452, 250] width 268 height 11
click at [342, 251] on div "Boy on Girl" at bounding box center [456, 250] width 276 height 11
click at [400, 149] on div "Description Write a detailed description of the content in a few sentences. Avo…" at bounding box center [367, 113] width 487 height 122
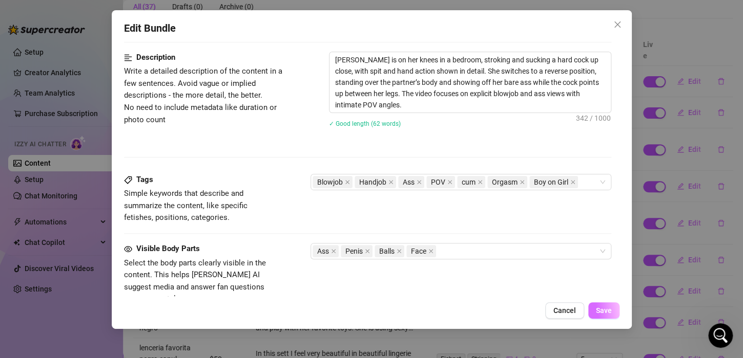
click at [594, 317] on button "Save" at bounding box center [603, 311] width 31 height 16
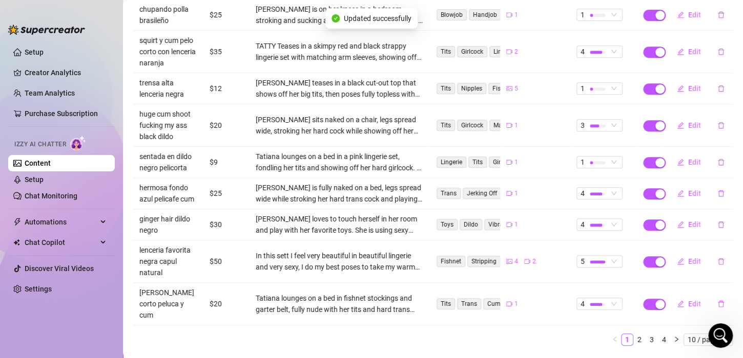
scroll to position [203, 0]
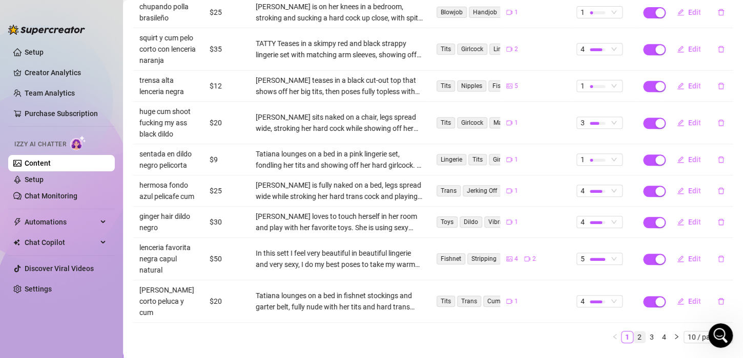
click at [634, 332] on link "2" at bounding box center [639, 337] width 11 height 11
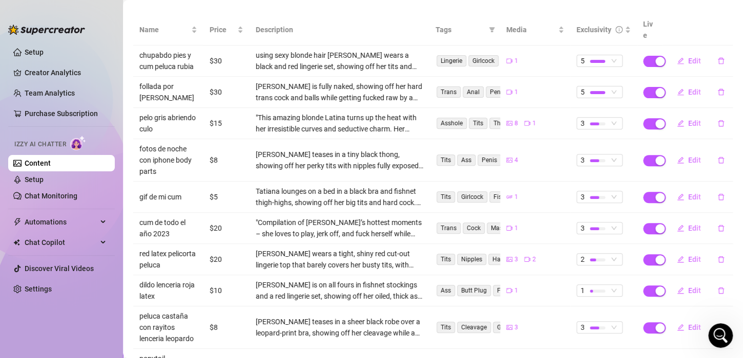
scroll to position [100, 0]
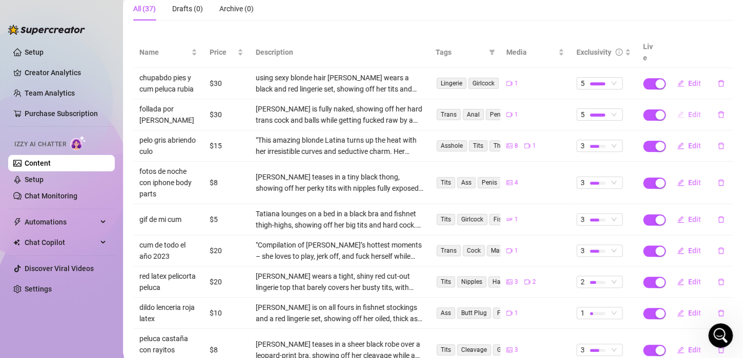
click at [684, 108] on button "Edit" at bounding box center [688, 115] width 40 height 16
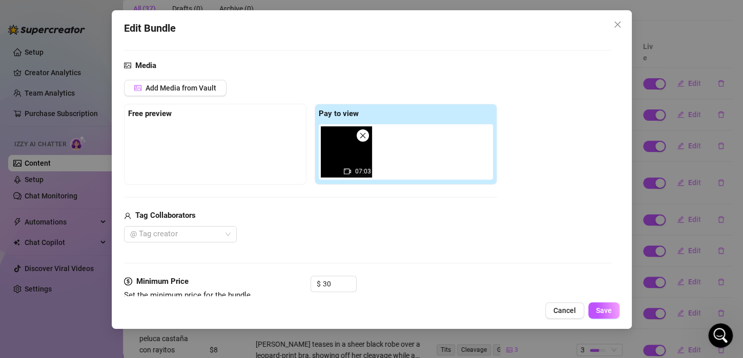
scroll to position [102, 0]
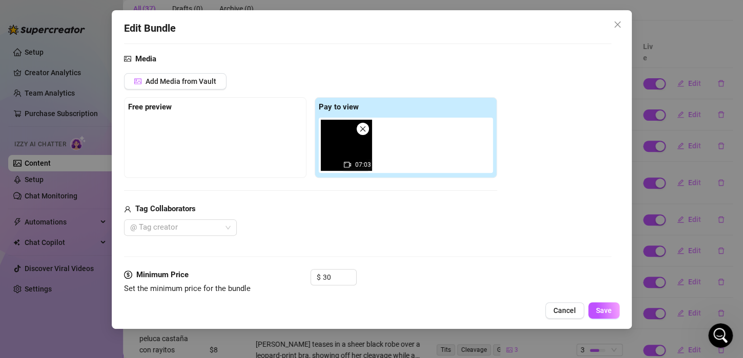
click at [360, 155] on img at bounding box center [346, 145] width 51 height 51
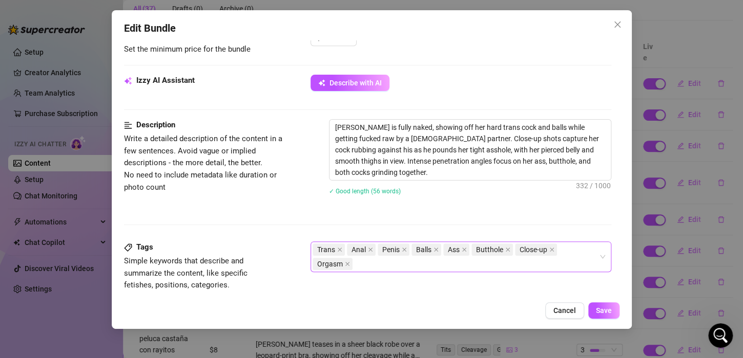
scroll to position [358, 0]
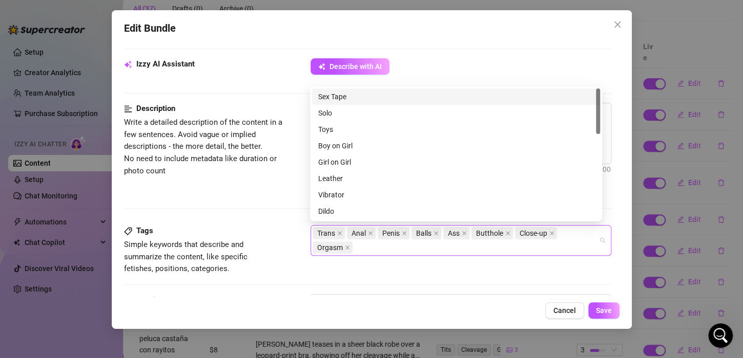
click at [426, 244] on div "Trans Anal Penis Balls Ass Butthole Close-up Orgasm" at bounding box center [455, 240] width 286 height 29
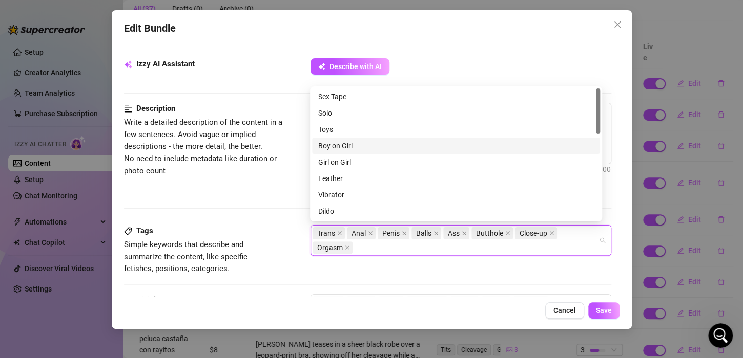
click at [360, 145] on div "Boy on Girl" at bounding box center [456, 145] width 276 height 11
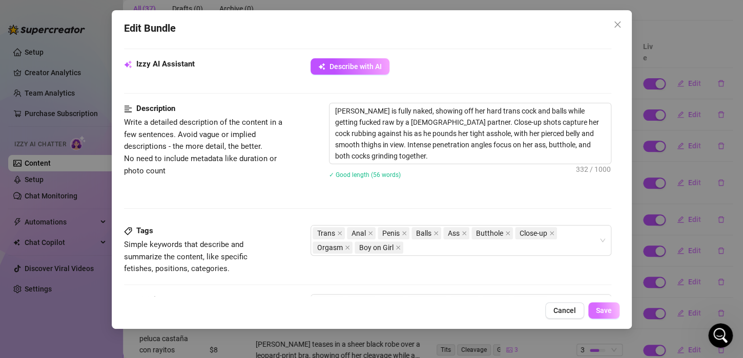
click at [596, 308] on span "Save" at bounding box center [604, 311] width 16 height 8
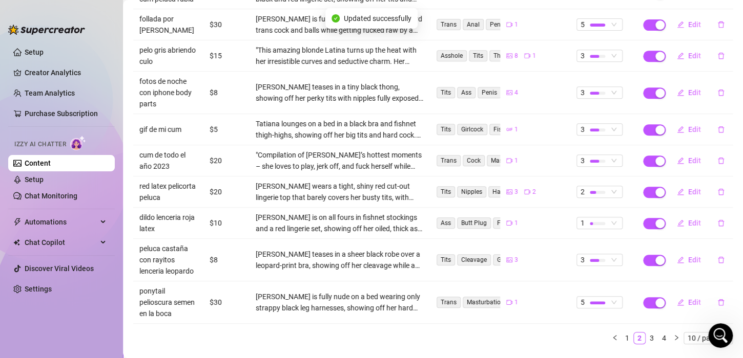
scroll to position [203, 0]
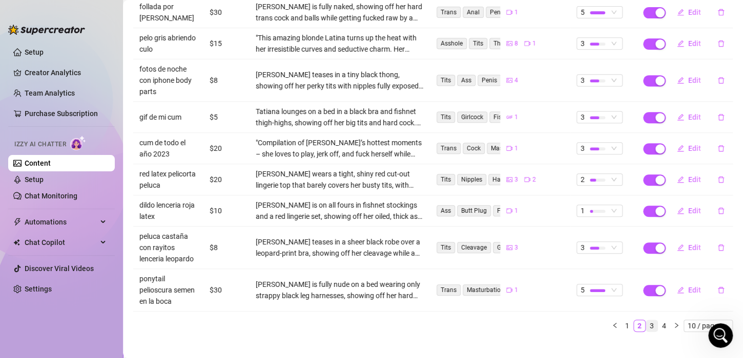
click at [646, 321] on link "3" at bounding box center [651, 326] width 11 height 11
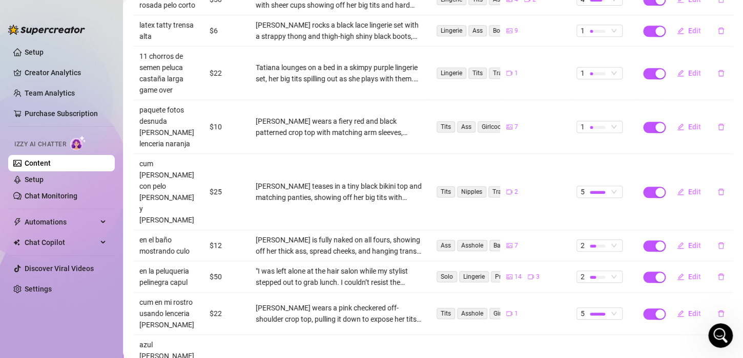
scroll to position [237, 0]
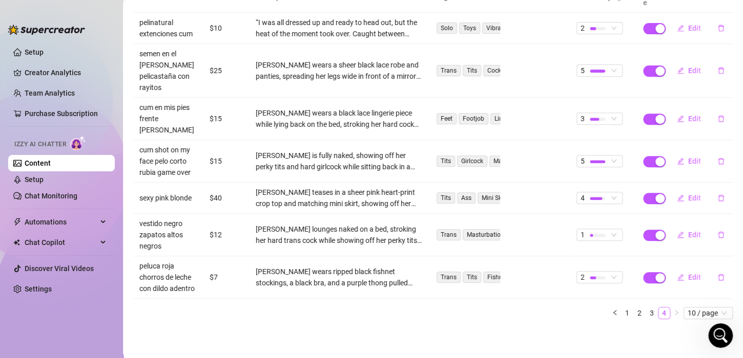
scroll to position [132, 0]
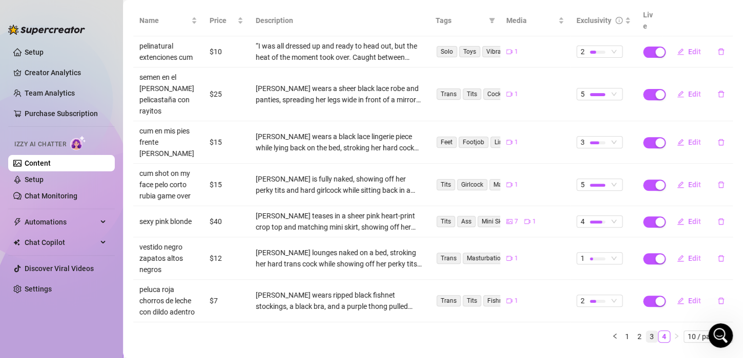
click at [646, 331] on link "3" at bounding box center [651, 336] width 11 height 11
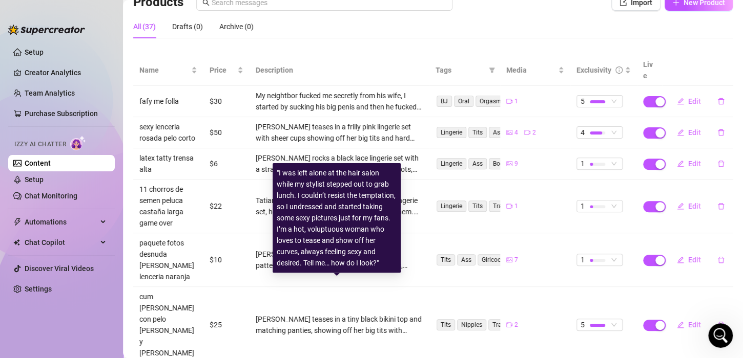
scroll to position [81, 0]
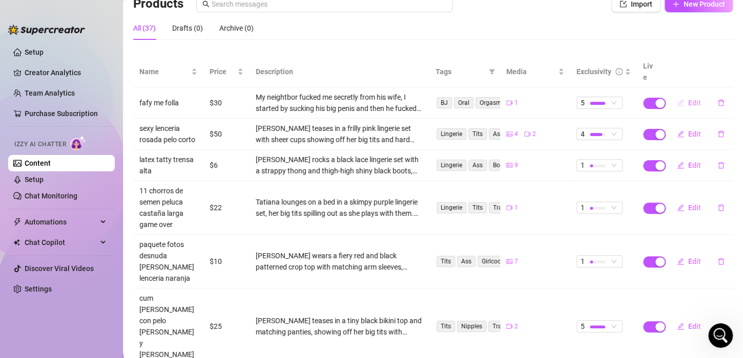
click at [688, 99] on span "Edit" at bounding box center [694, 103] width 13 height 8
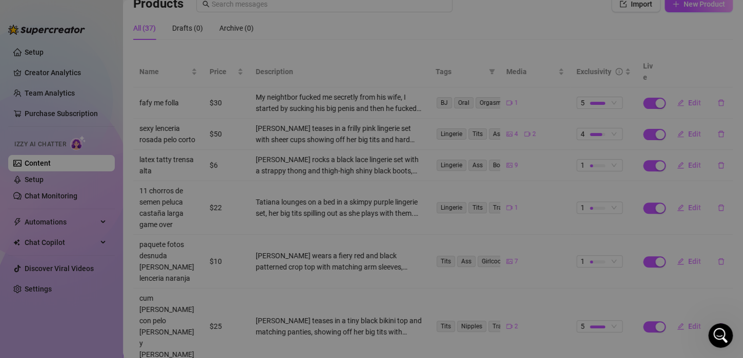
type textarea "Type your message here..."
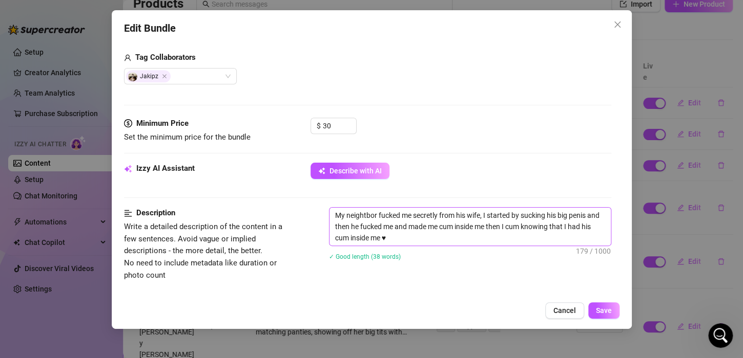
scroll to position [256, 0]
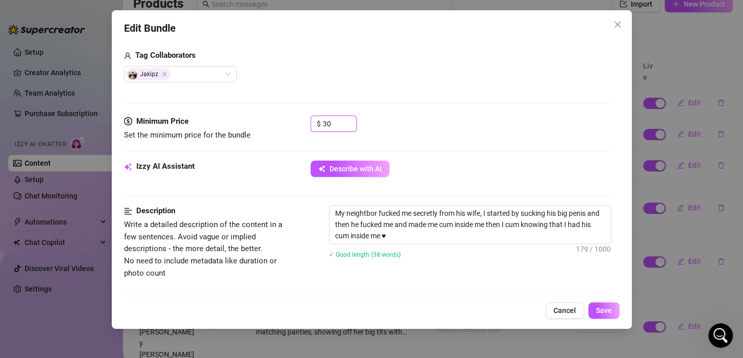
drag, startPoint x: 335, startPoint y: 124, endPoint x: 270, endPoint y: 124, distance: 65.6
click at [270, 124] on div "Minimum Price Set the minimum price for the bundle $ 30" at bounding box center [367, 129] width 487 height 26
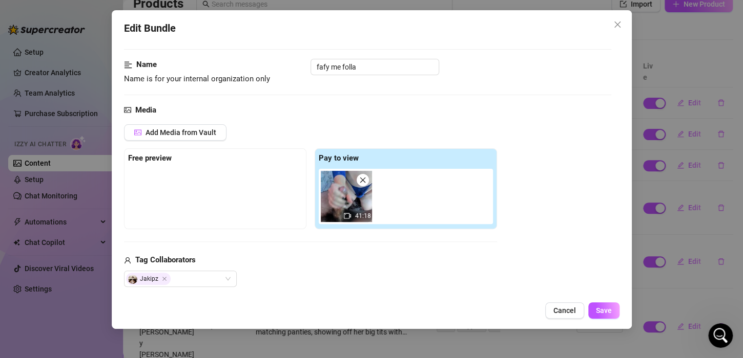
scroll to position [87, 0]
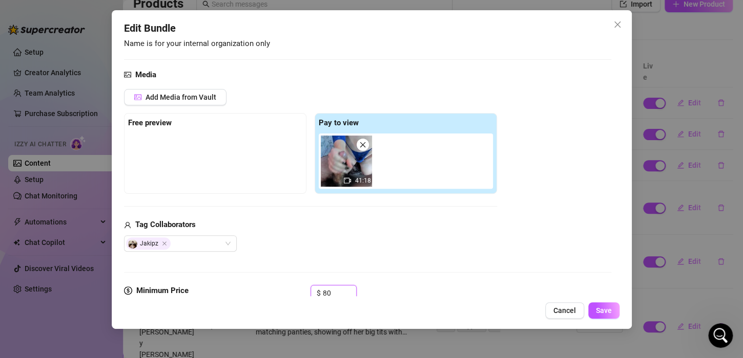
type input "8"
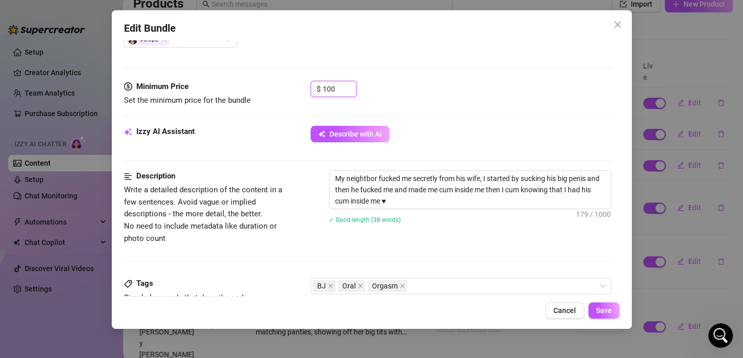
scroll to position [291, 0]
type input "100"
click at [413, 199] on textarea "My neightbor fucked me secretly from his wife, I started by sucking his big pen…" at bounding box center [469, 190] width 281 height 38
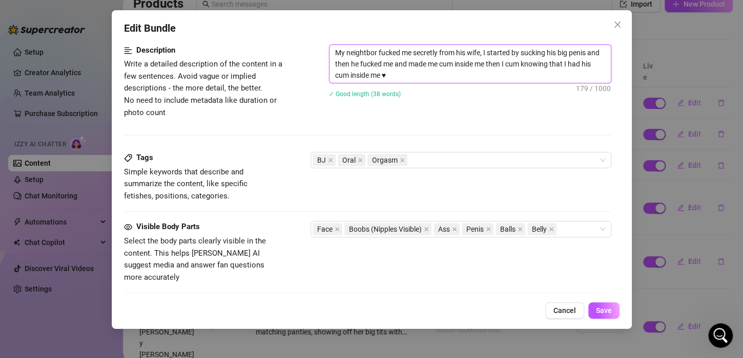
scroll to position [445, 0]
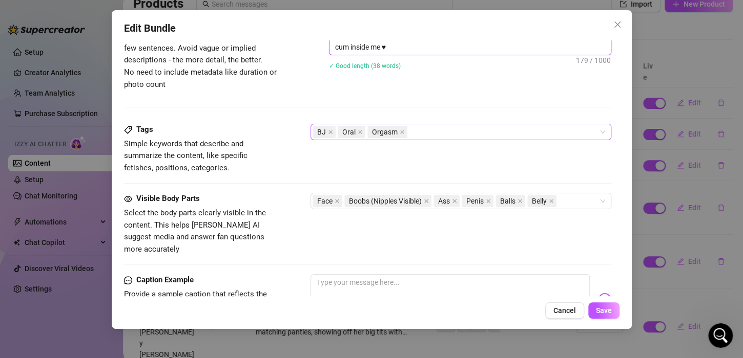
click at [442, 134] on div "BJ Oral Orgasm" at bounding box center [455, 132] width 286 height 14
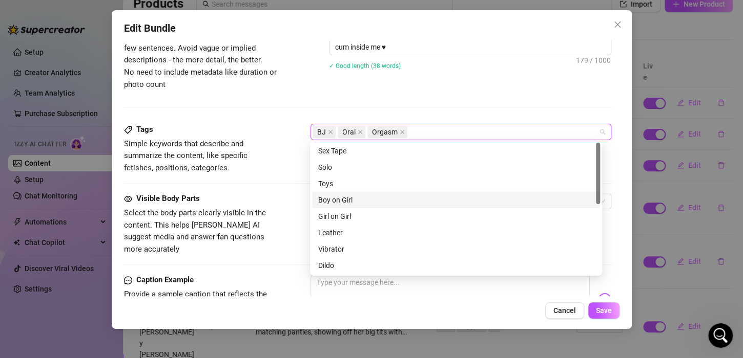
click at [352, 200] on div "Boy on Girl" at bounding box center [456, 200] width 276 height 11
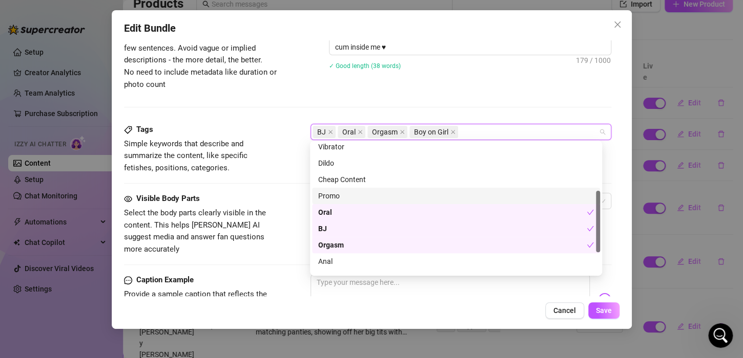
scroll to position [147, 0]
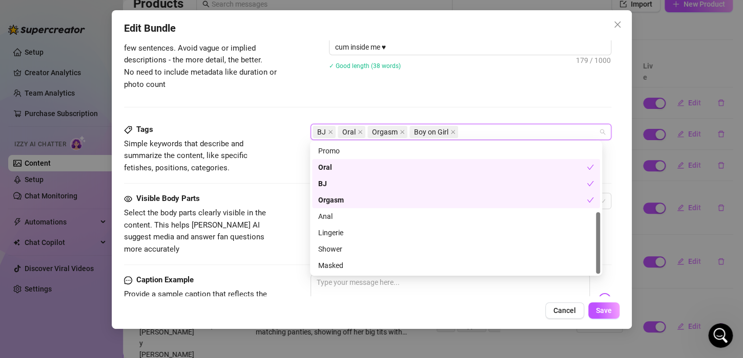
click at [340, 196] on div "Orgasm" at bounding box center [452, 200] width 268 height 11
click at [342, 196] on div "Orgasm" at bounding box center [456, 200] width 276 height 11
click at [336, 219] on div "Anal" at bounding box center [456, 216] width 276 height 11
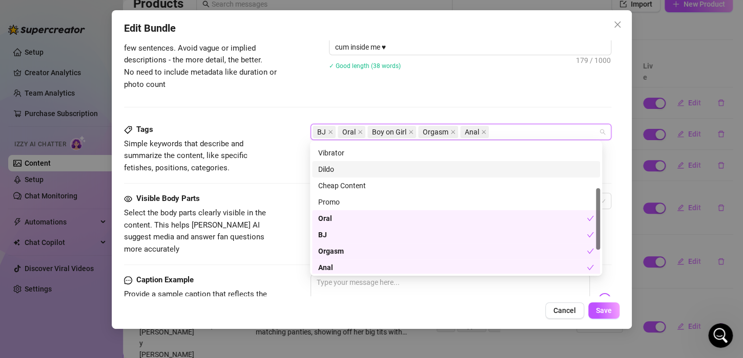
scroll to position [0, 0]
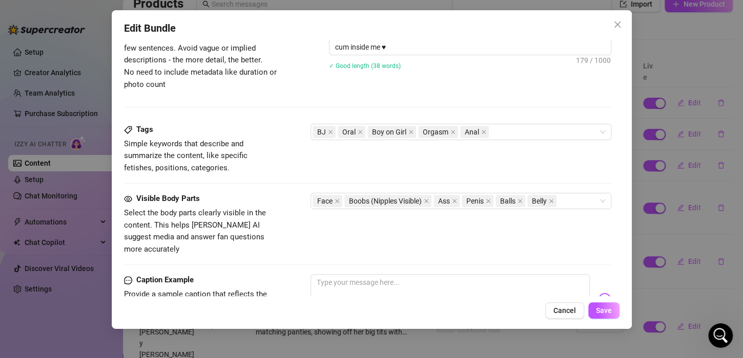
click at [270, 69] on span "Write a detailed description of the content in a few sentences. Avoid vague or …" at bounding box center [203, 59] width 158 height 57
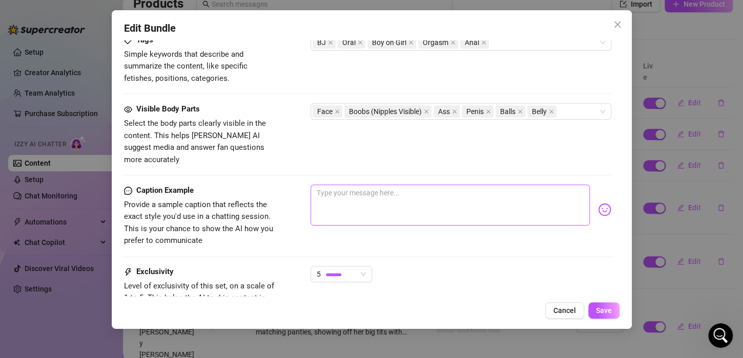
scroll to position [547, 0]
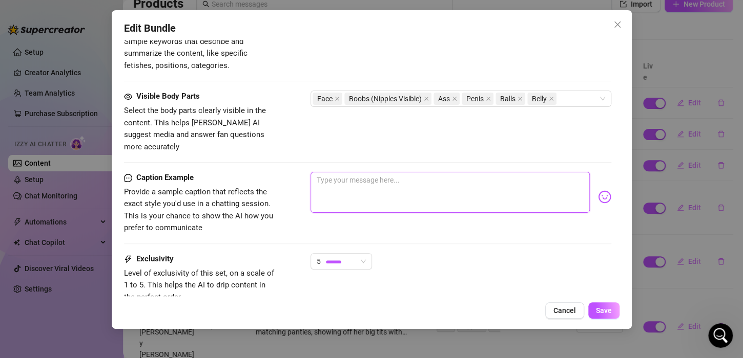
click at [346, 175] on textarea at bounding box center [449, 192] width 279 height 41
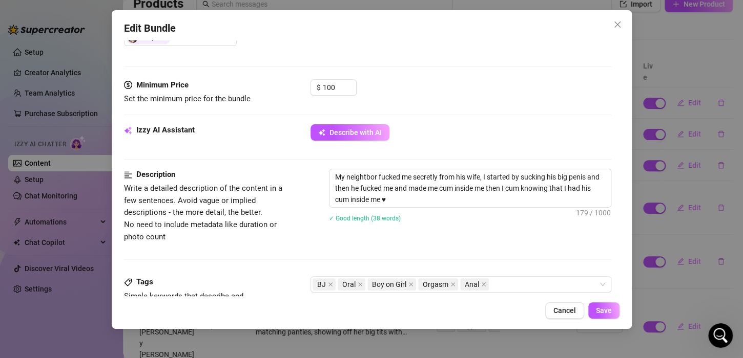
scroll to position [291, 0]
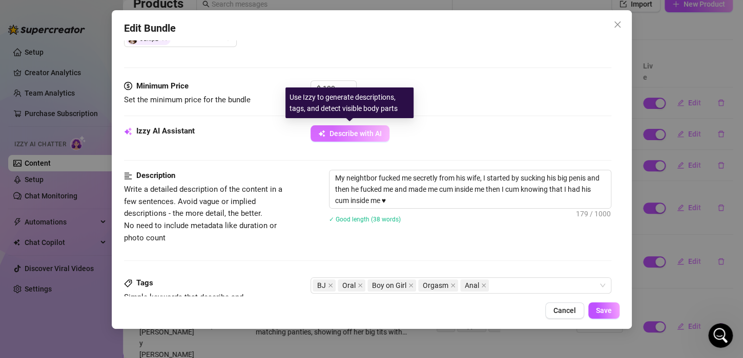
click at [348, 134] on span "Describe with AI" at bounding box center [355, 134] width 52 height 8
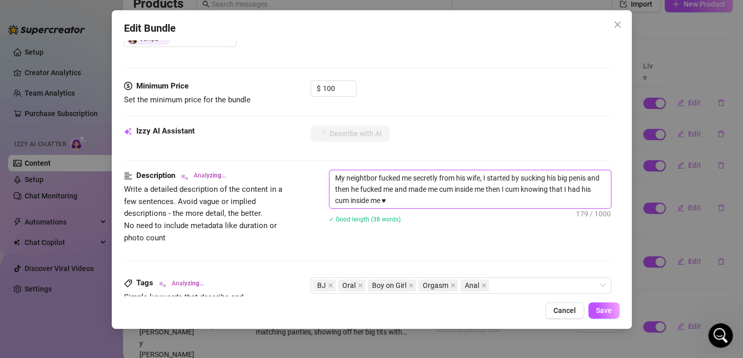
drag, startPoint x: 413, startPoint y: 198, endPoint x: 332, endPoint y: 169, distance: 86.5
click at [332, 171] on textarea "My neightbor fucked me secretly from his wife, I started by sucking his big pen…" at bounding box center [469, 190] width 281 height 38
type textarea "Describe the content (media) in a few sentences"
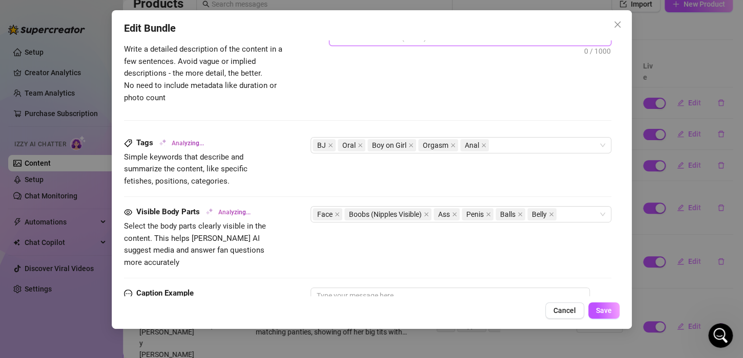
scroll to position [445, 0]
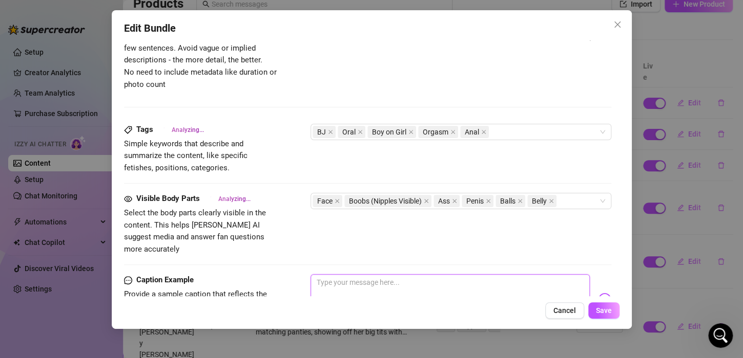
click at [333, 275] on textarea at bounding box center [449, 295] width 279 height 41
paste textarea "My neightbor fucked me secretly from his wife, I started by sucking his big pen…"
type textarea "My neightbor fucked me secretly from his wife, I started by sucking his big pen…"
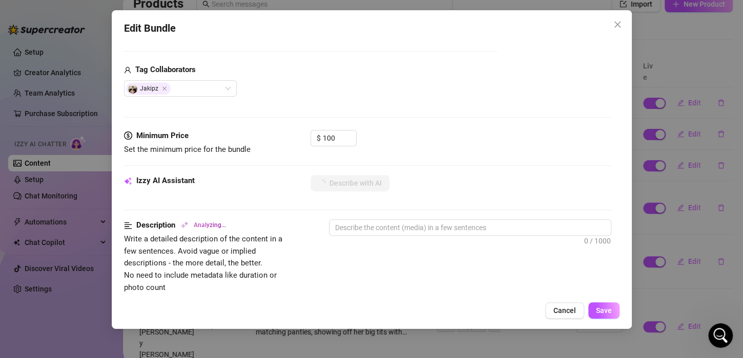
scroll to position [240, 0]
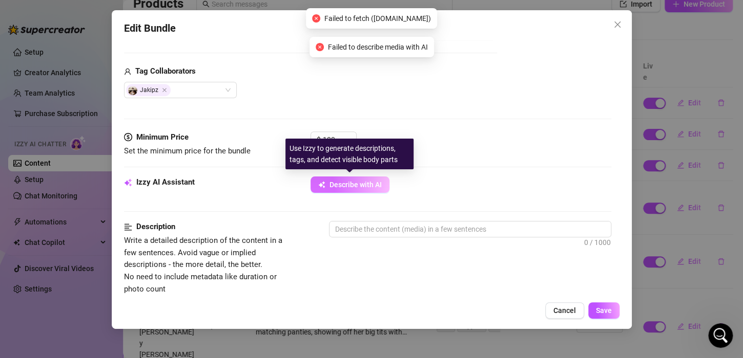
type textarea "My neightbor fucked me secretly from his wife, I started by sucking his big pen…"
click at [346, 181] on span "Describe with AI" at bounding box center [355, 185] width 52 height 8
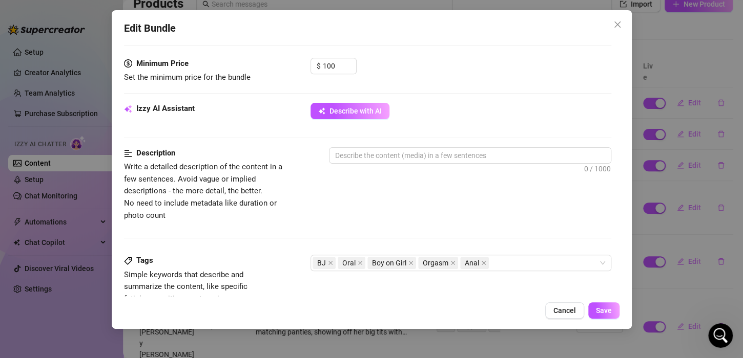
scroll to position [291, 0]
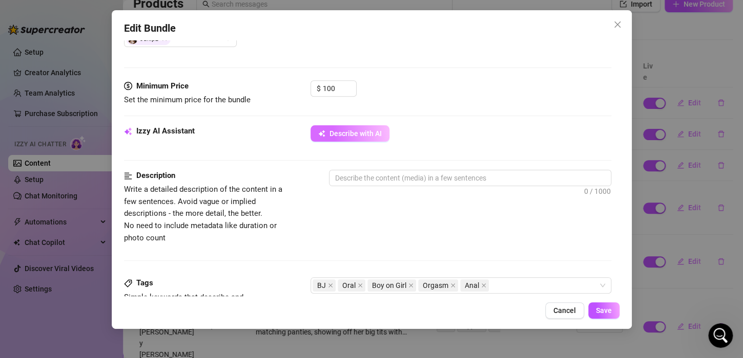
click at [354, 123] on div "Minimum Price Set the minimum price for the bundle $ 100" at bounding box center [367, 102] width 487 height 45
click at [354, 128] on button "Describe with AI" at bounding box center [349, 133] width 79 height 16
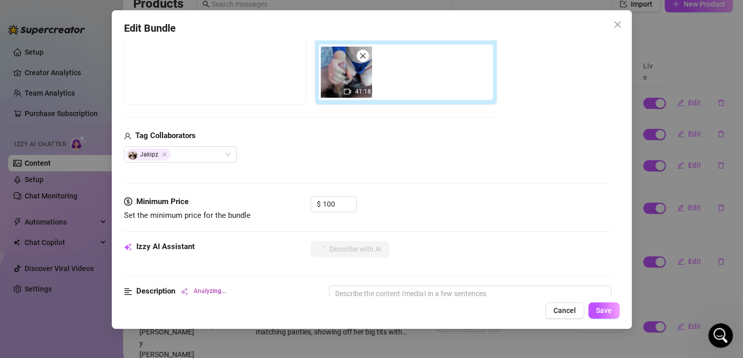
scroll to position [154, 0]
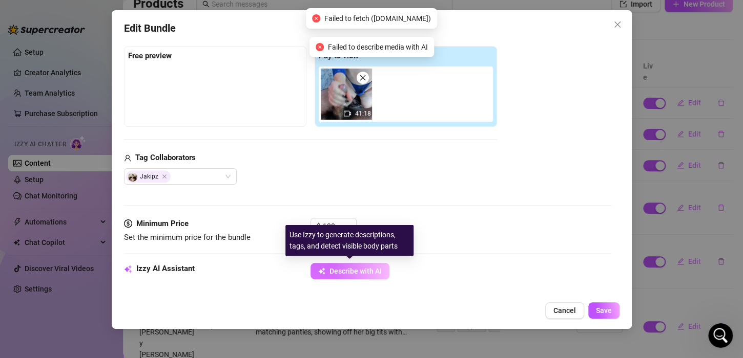
click at [367, 265] on button "Describe with AI" at bounding box center [349, 271] width 79 height 16
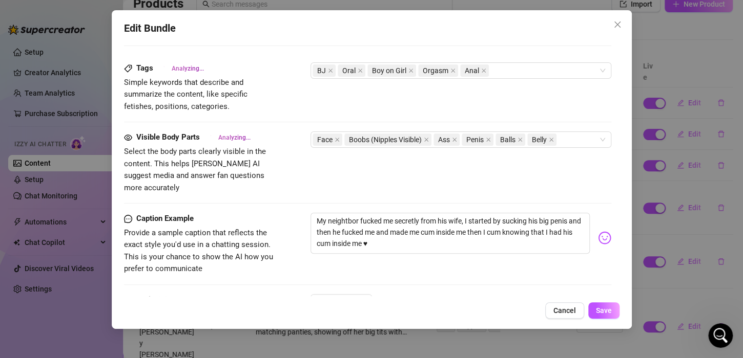
scroll to position [512, 0]
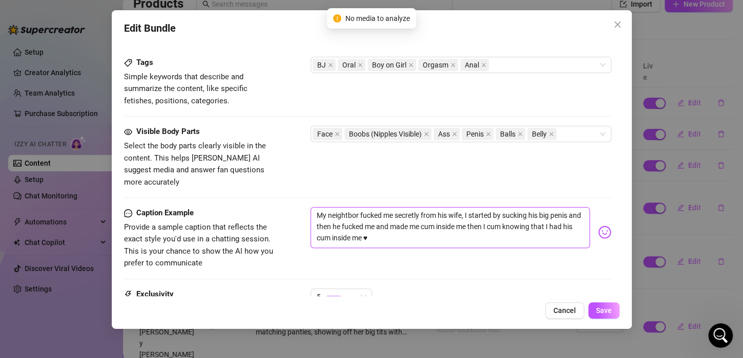
drag, startPoint x: 407, startPoint y: 223, endPoint x: 323, endPoint y: 206, distance: 85.6
click at [323, 207] on textarea "My neightbor fucked me secretly from his wife, I started by sucking his big pen…" at bounding box center [449, 227] width 279 height 41
click at [270, 140] on span "Select the body parts clearly visible in the content. This helps [PERSON_NAME] …" at bounding box center [201, 164] width 154 height 48
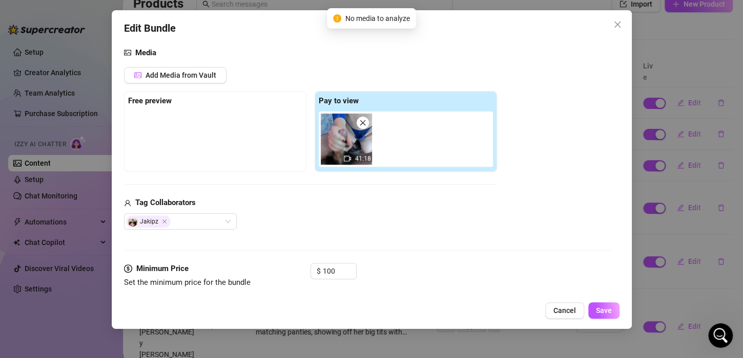
scroll to position [256, 0]
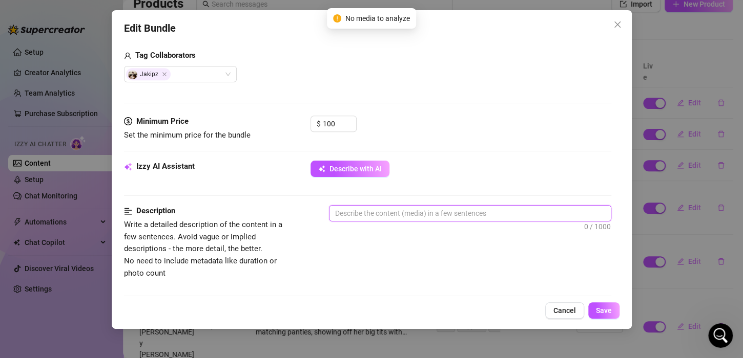
click at [387, 212] on textarea at bounding box center [469, 213] width 281 height 15
type textarea "i"
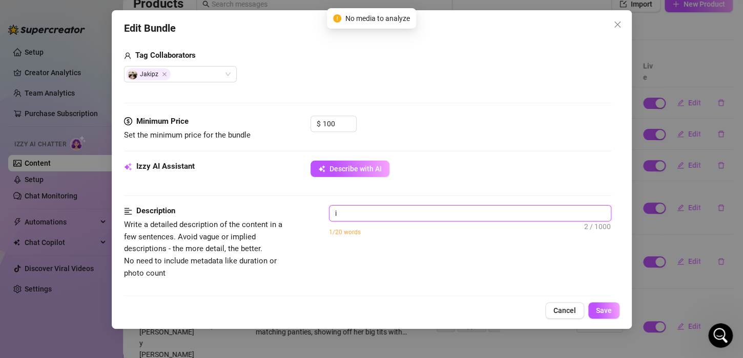
type textarea "i l"
type textarea "i lo"
type textarea "i lov"
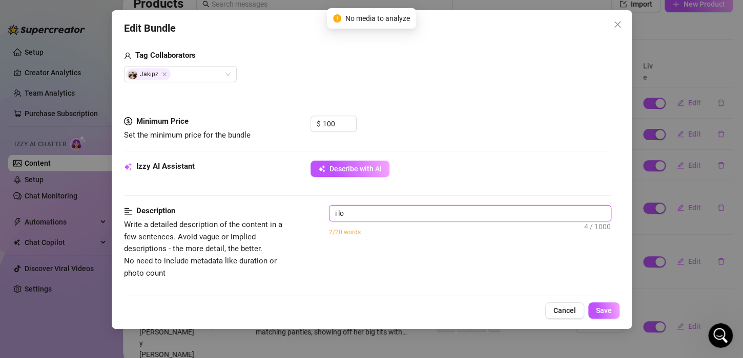
type textarea "i lov"
type textarea "i love"
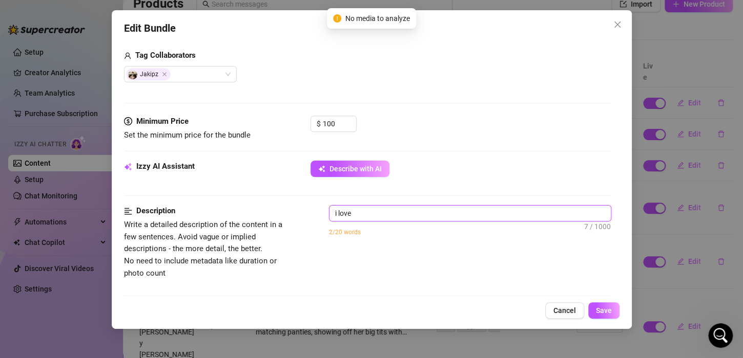
type textarea "i love b"
type textarea "i love be"
type textarea "i love beg"
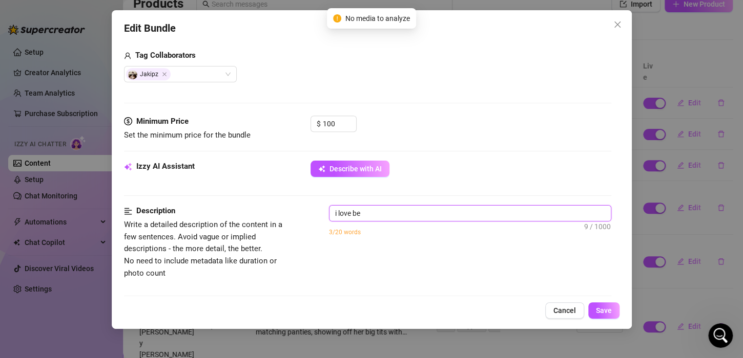
type textarea "i love beg"
type textarea "i love begi"
type textarea "i love begin"
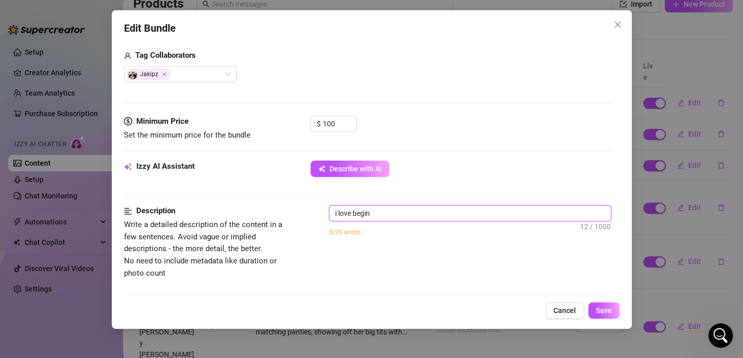
type textarea "i love beging"
type textarea "i love begin"
type textarea "i love beging"
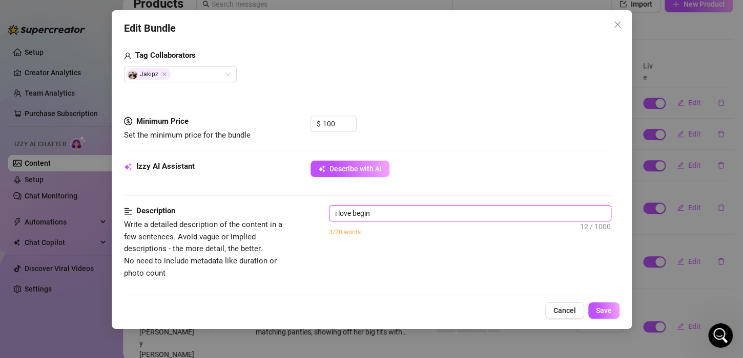
type textarea "i love beging"
type textarea "i love beging f"
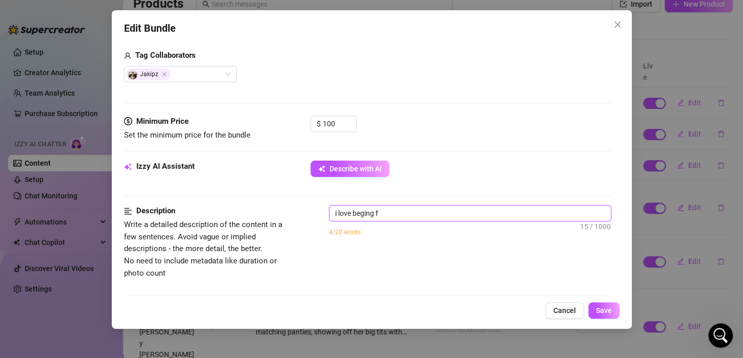
type textarea "i love beging fu"
type textarea "i love beging fuc"
type textarea "i love beging fuck"
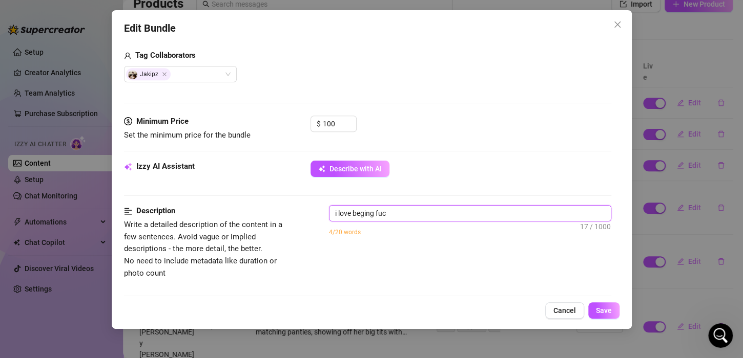
type textarea "i love beging fuck"
type textarea "i love beging fucke"
type textarea "i love beging fucked"
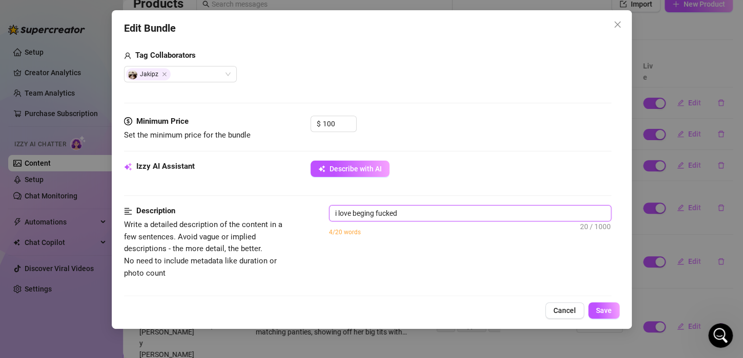
type textarea "i love beging fucked"
type textarea "i love beging fucked b"
type textarea "i love beging fucked by"
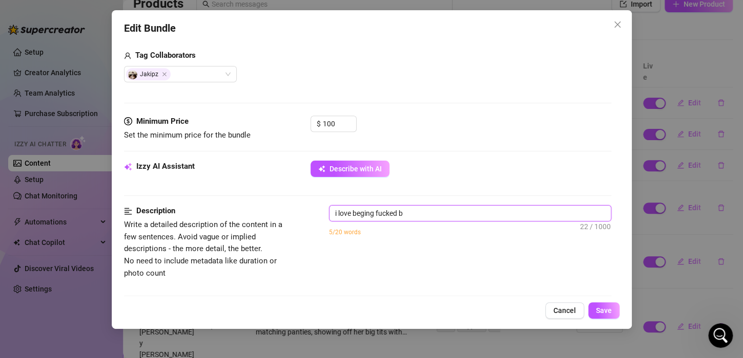
type textarea "i love beging fucked by"
type textarea "i love beging fucked by m"
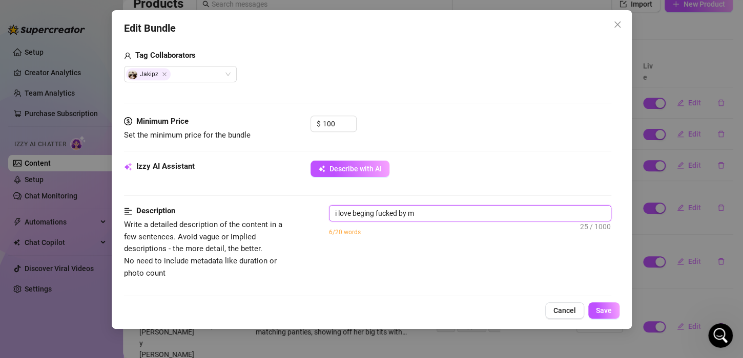
type textarea "i love beging fucked by my"
type textarea "i love beging fucked by my n"
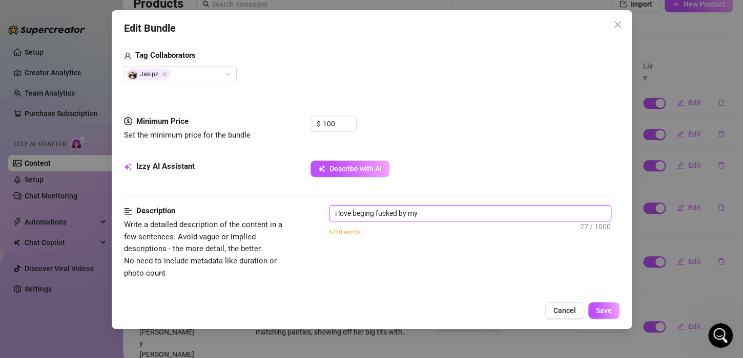
type textarea "i love beging fucked by my n"
type textarea "i love beging fucked by my ne"
type textarea "i love beging fucked by my nei"
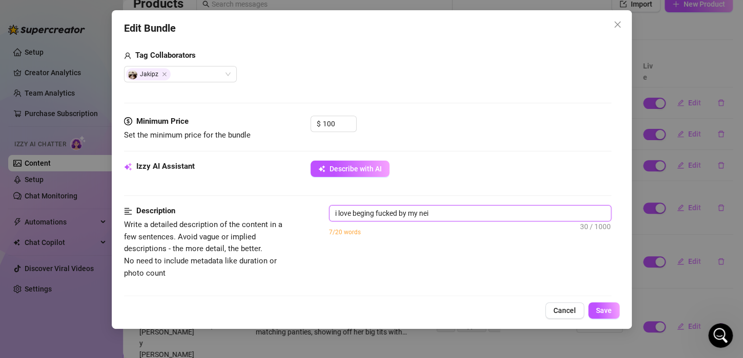
type textarea "i love beging fucked by my neig"
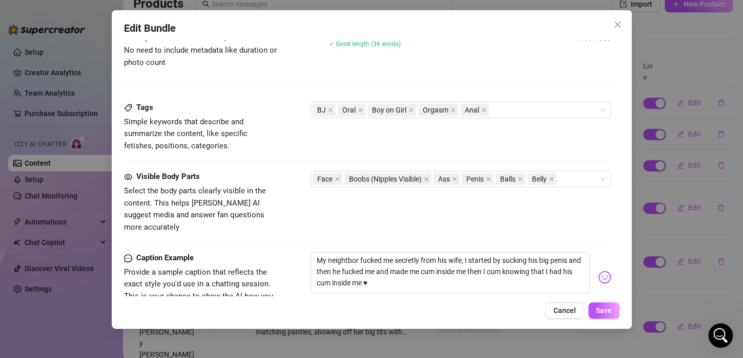
scroll to position [615, 0]
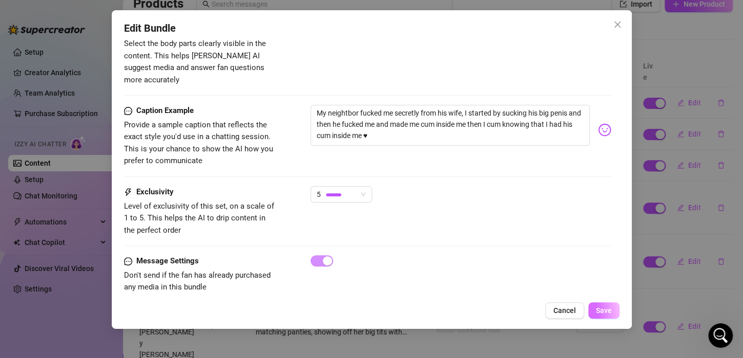
click at [601, 313] on span "Save" at bounding box center [604, 311] width 16 height 8
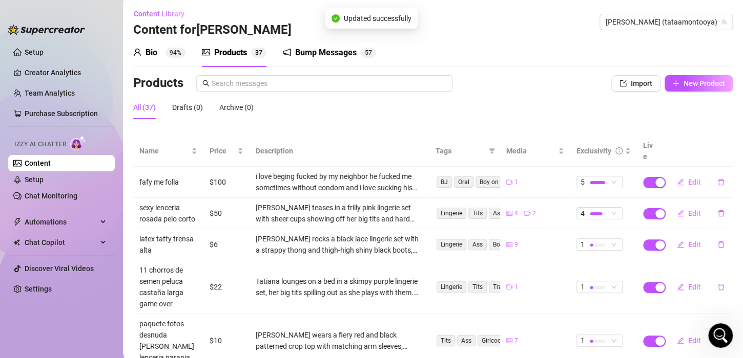
scroll to position [0, 0]
